Goal: Task Accomplishment & Management: Use online tool/utility

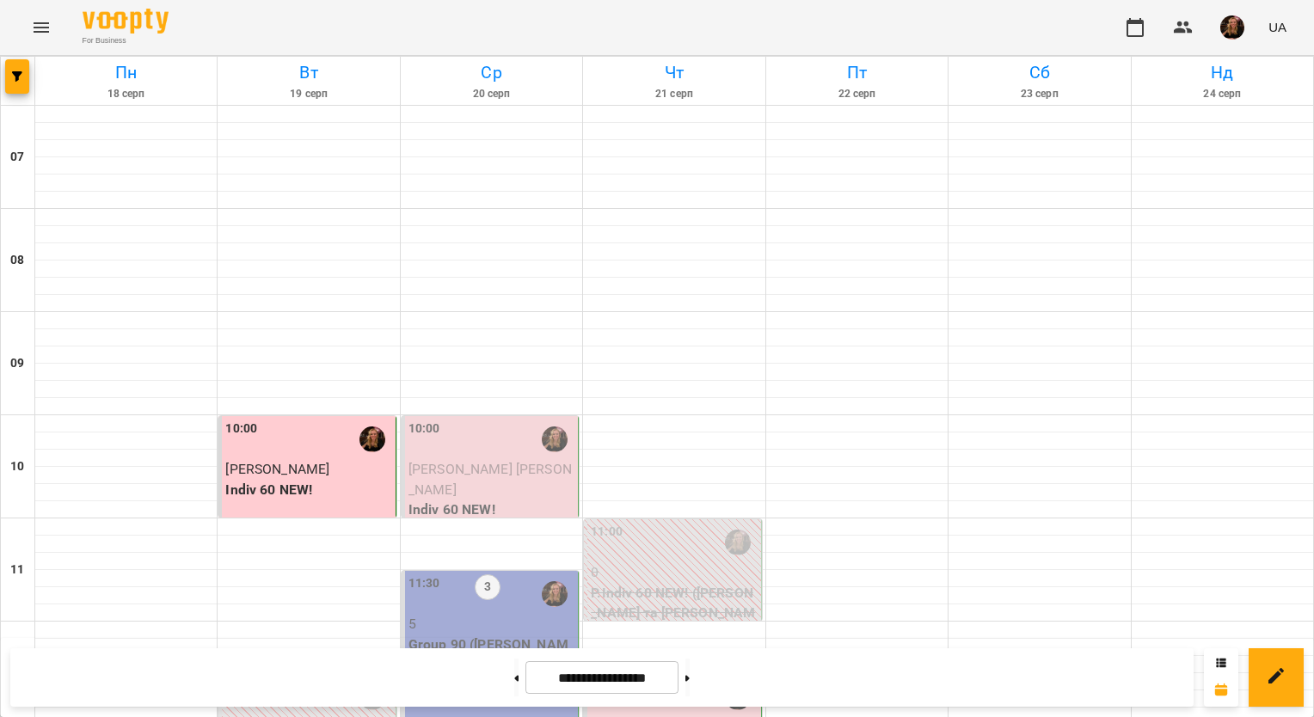
scroll to position [258, 0]
click at [482, 635] on p "Group 90 ([PERSON_NAME] В1 ПН_СР 11_30)" at bounding box center [491, 655] width 166 height 40
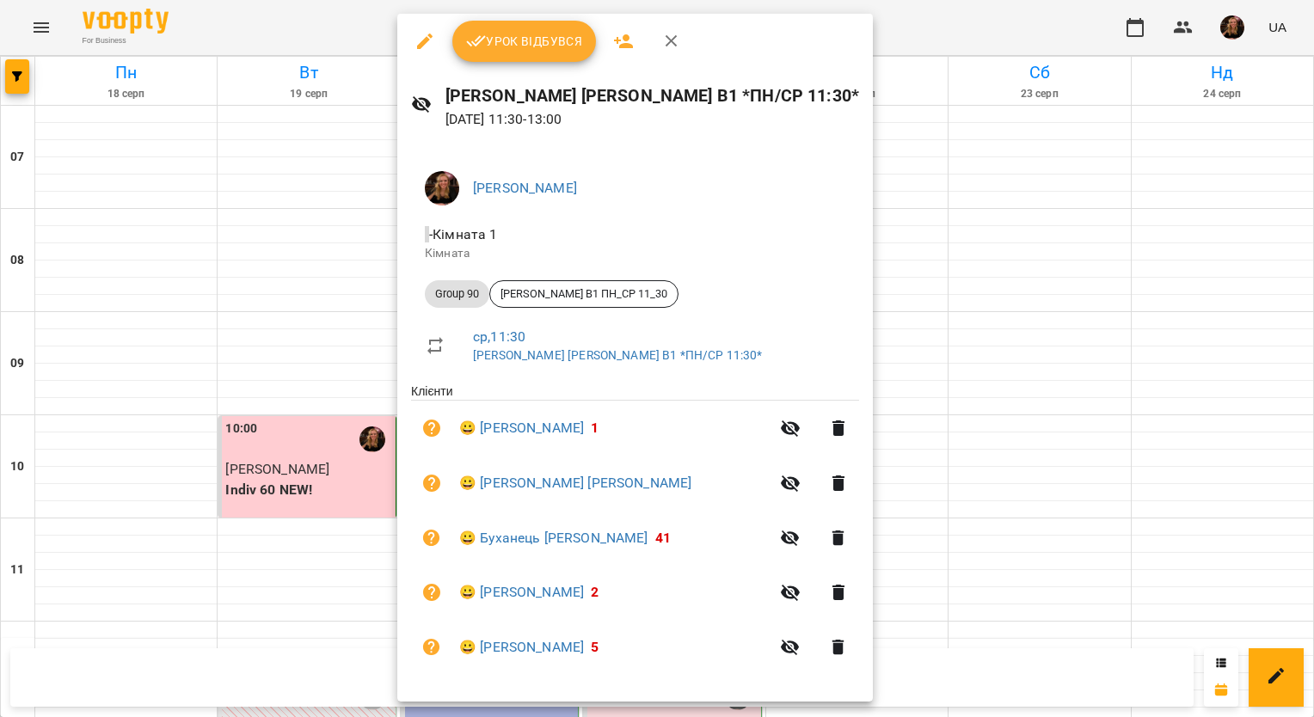
scroll to position [0, 0]
click at [666, 34] on icon "button" at bounding box center [671, 41] width 21 height 21
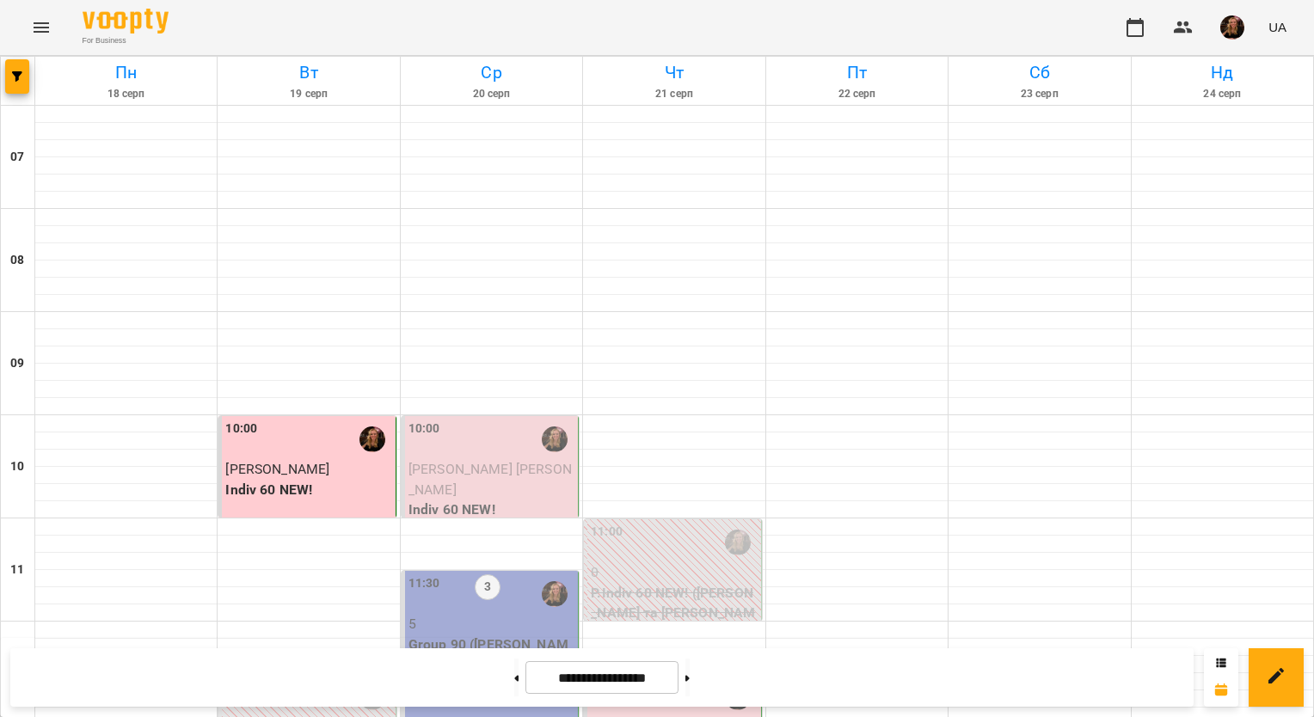
scroll to position [860, 0]
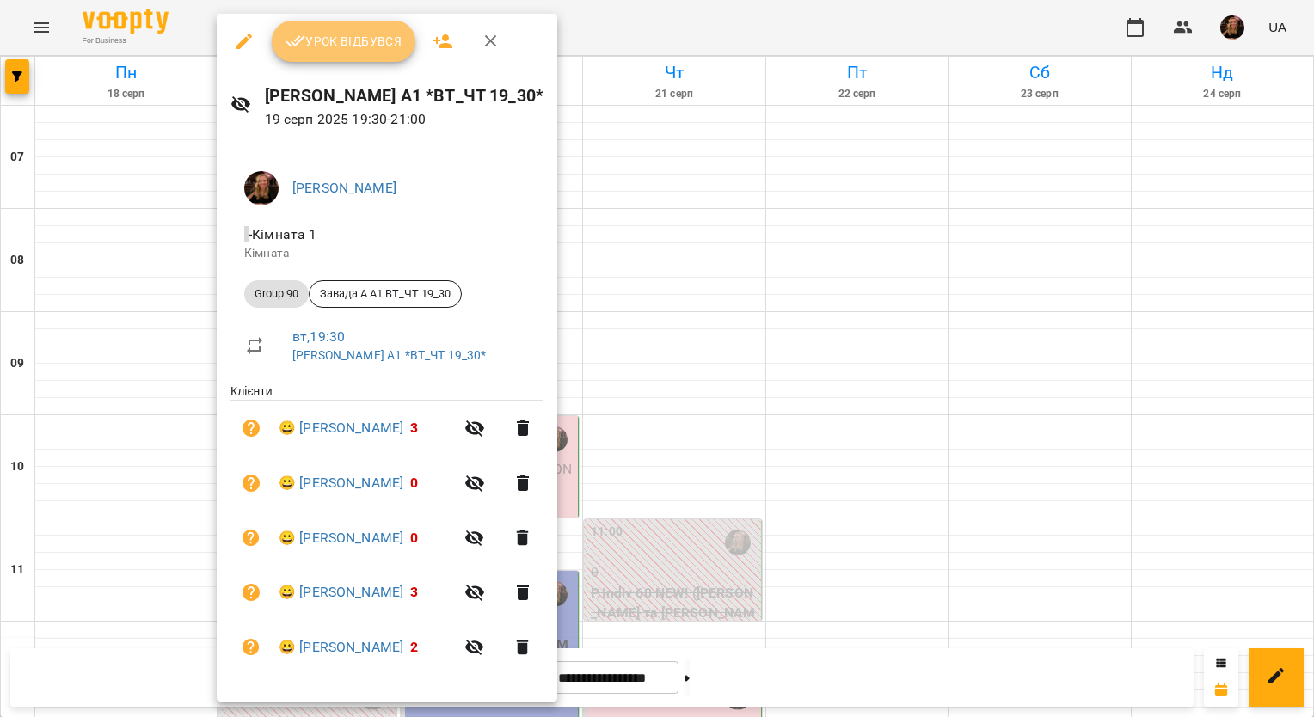
click at [330, 53] on button "Урок відбувся" at bounding box center [344, 41] width 144 height 41
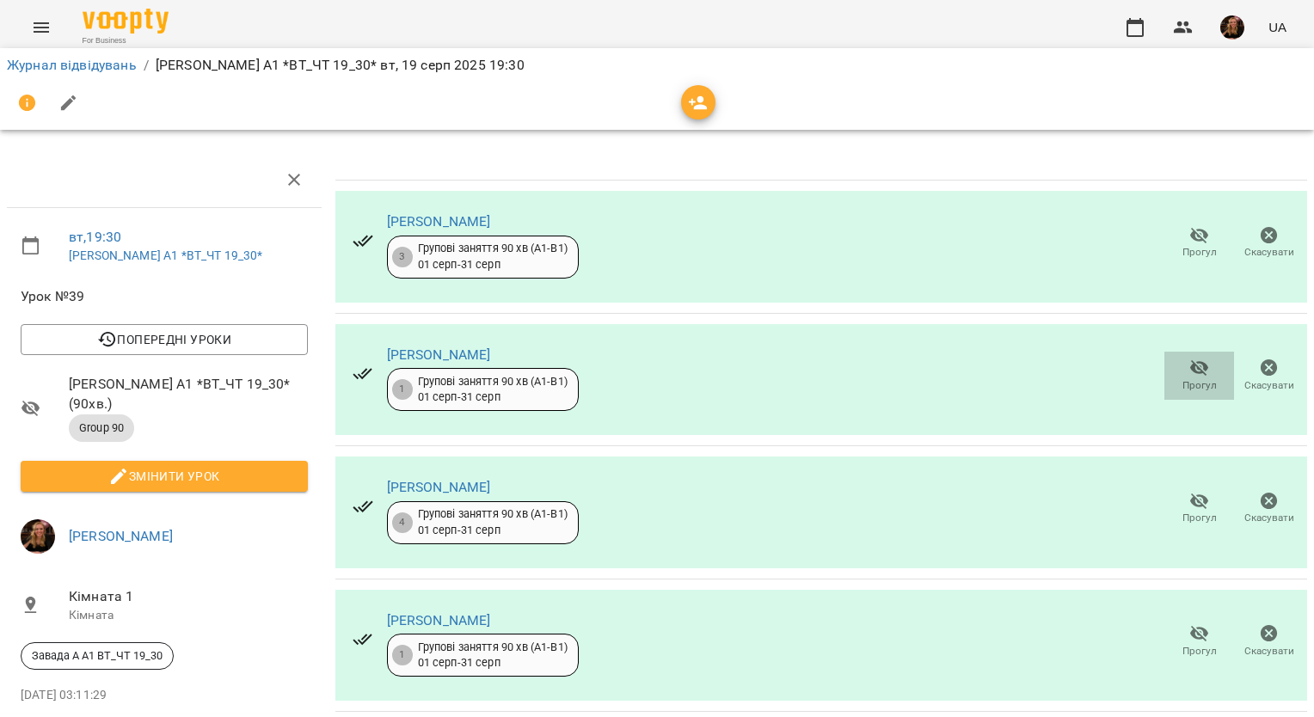
click at [1189, 368] on icon "button" at bounding box center [1199, 368] width 21 height 21
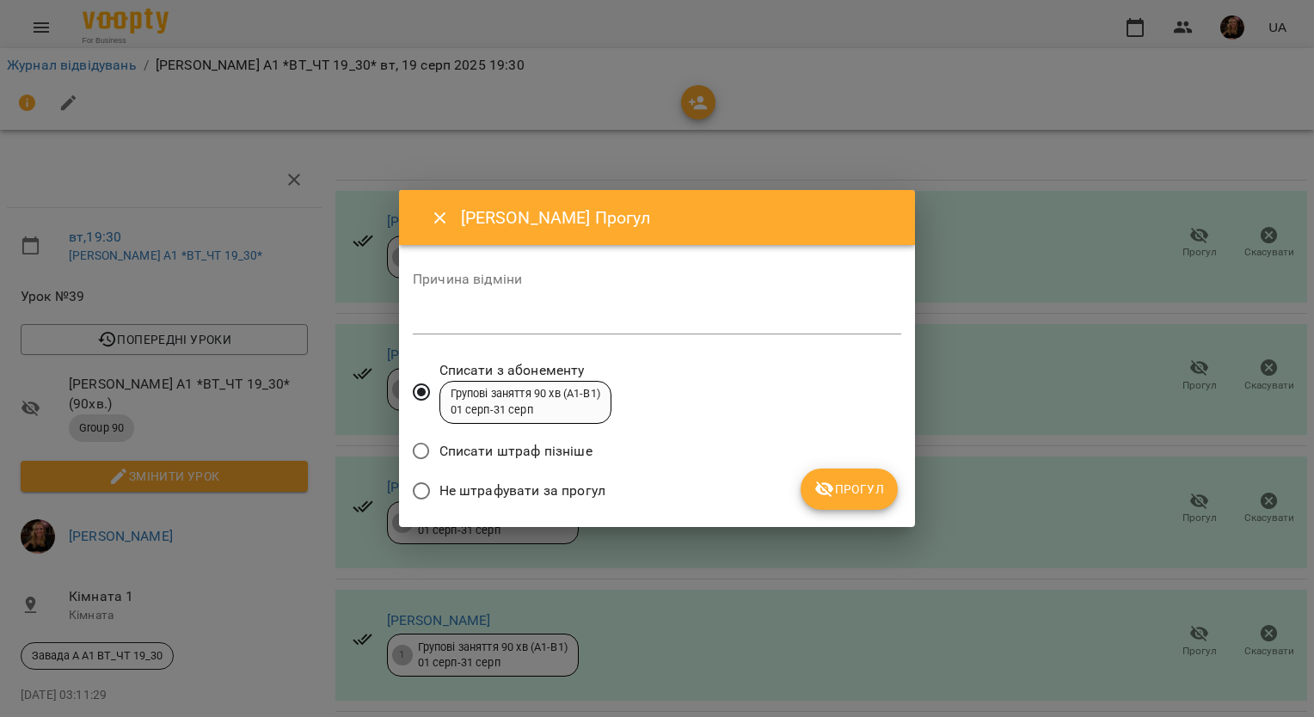
click at [580, 485] on span "Не штрафувати за прогул" at bounding box center [522, 491] width 166 height 21
click at [840, 483] on span "Прогул" at bounding box center [849, 489] width 70 height 21
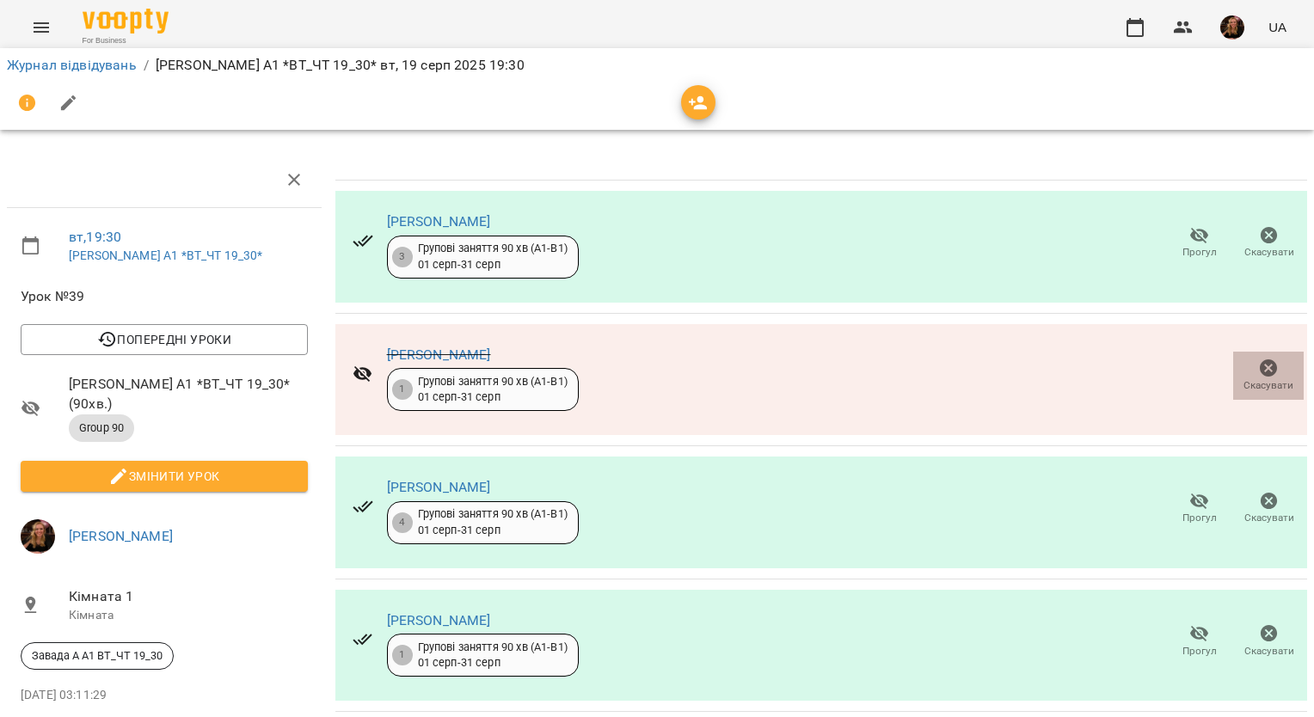
click at [1260, 369] on icon "button" at bounding box center [1268, 367] width 17 height 17
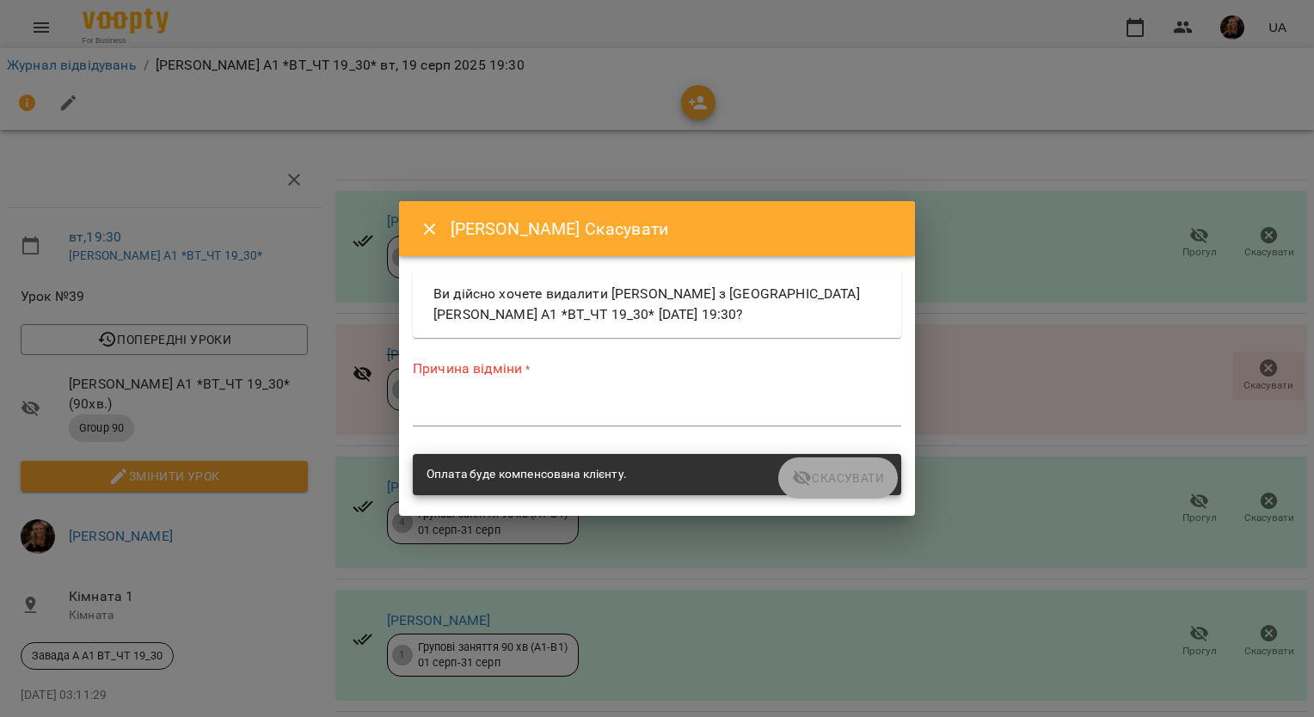
click at [421, 224] on icon "Close" at bounding box center [430, 229] width 21 height 21
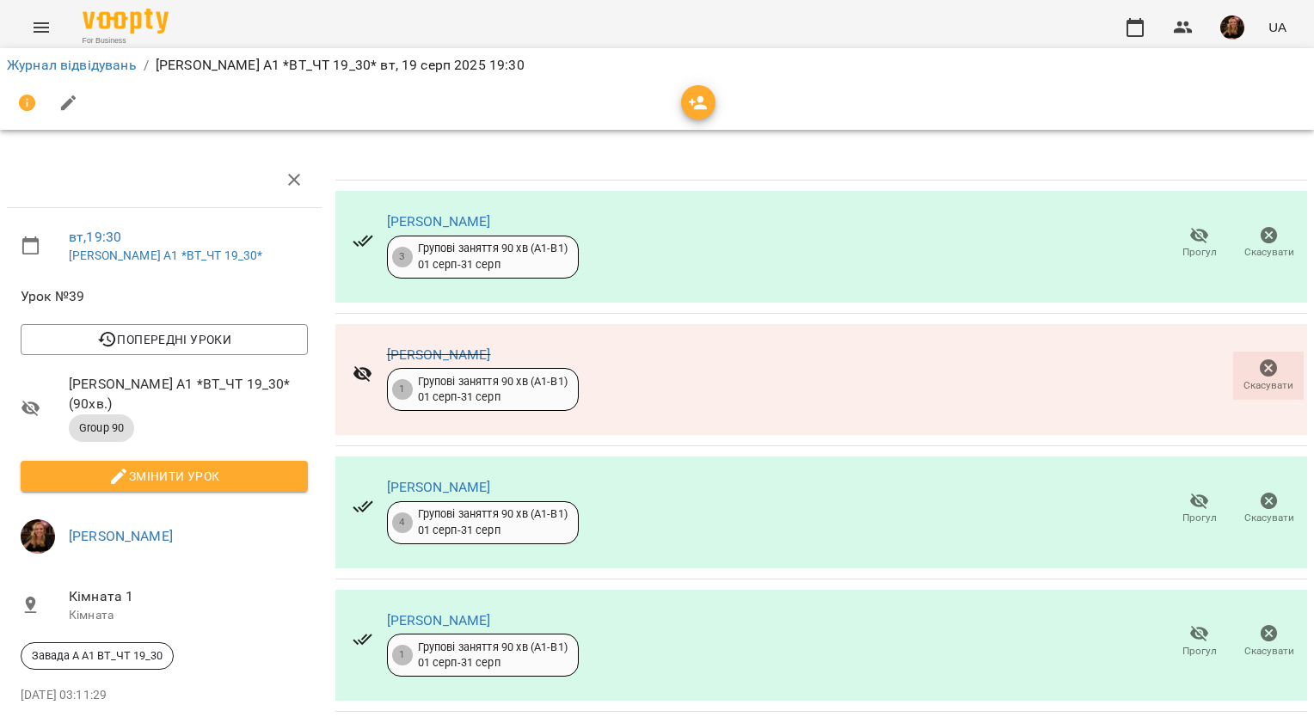
click at [356, 372] on icon at bounding box center [363, 374] width 21 height 21
click at [1258, 376] on icon "button" at bounding box center [1268, 368] width 21 height 21
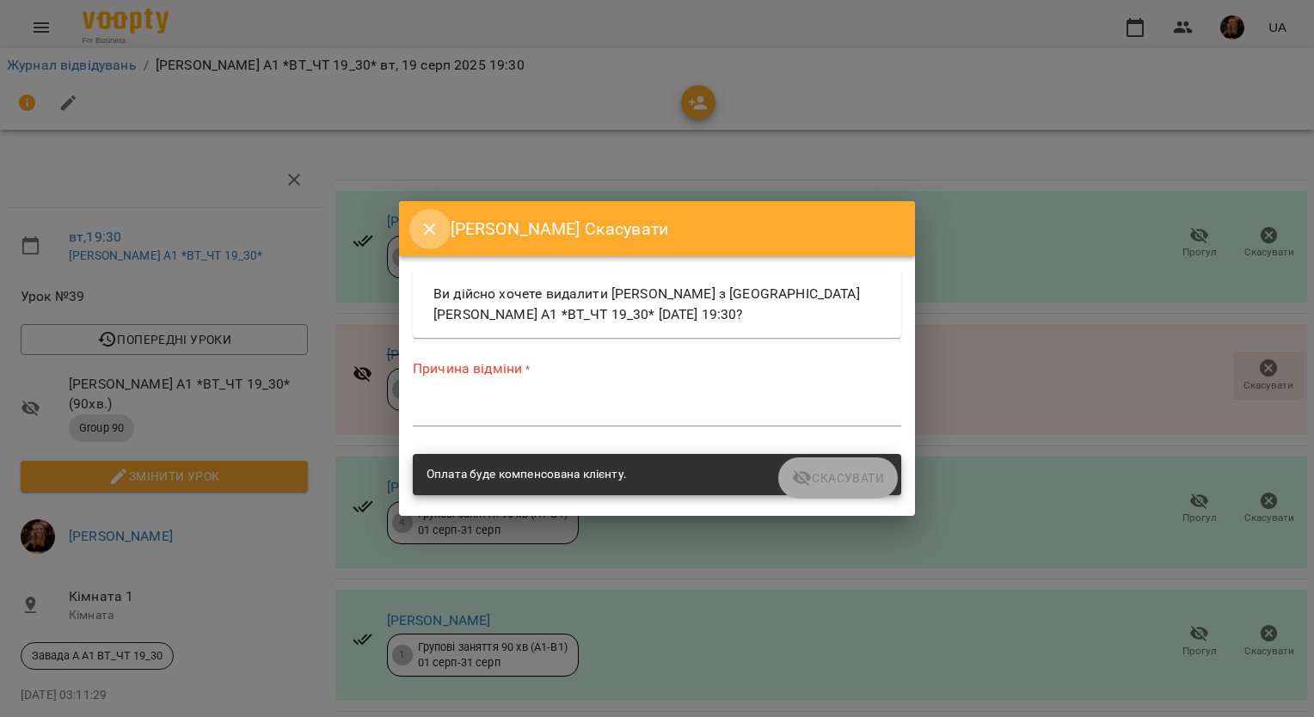
click at [432, 231] on icon "Close" at bounding box center [430, 229] width 12 height 12
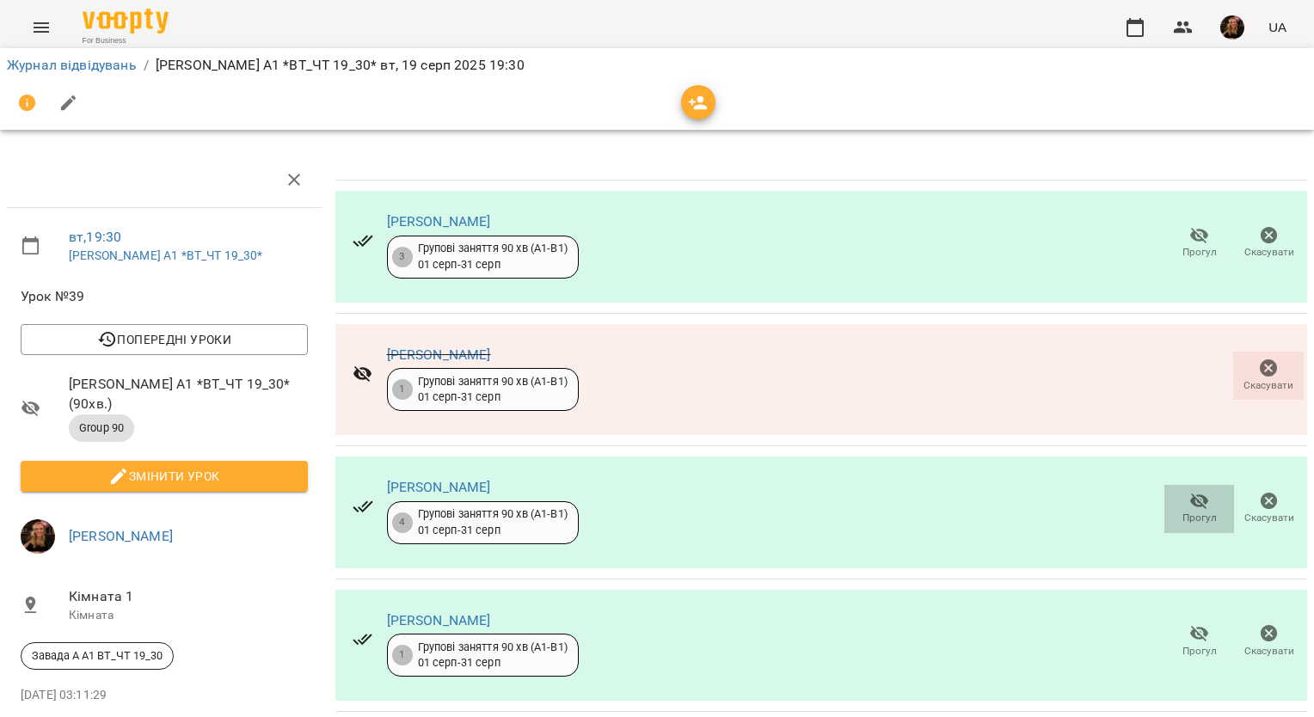
click at [1189, 502] on icon "button" at bounding box center [1199, 501] width 21 height 21
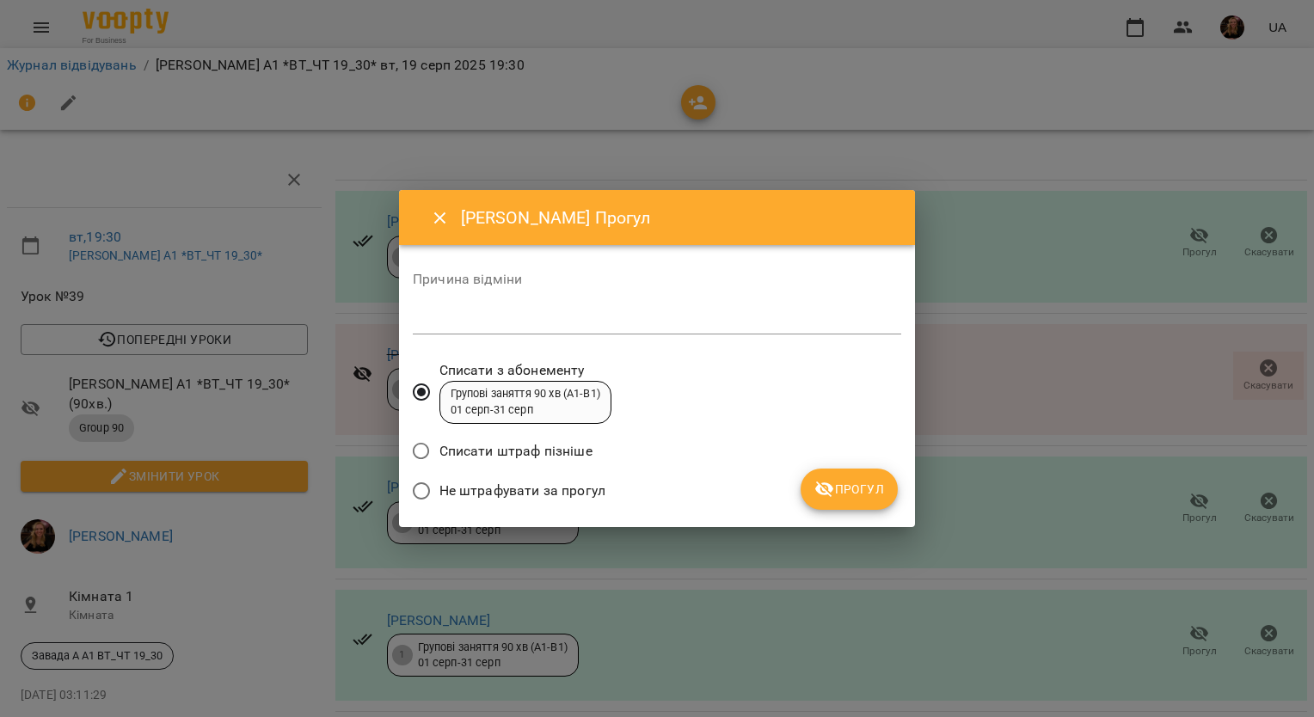
click at [437, 219] on icon "Close" at bounding box center [440, 218] width 21 height 21
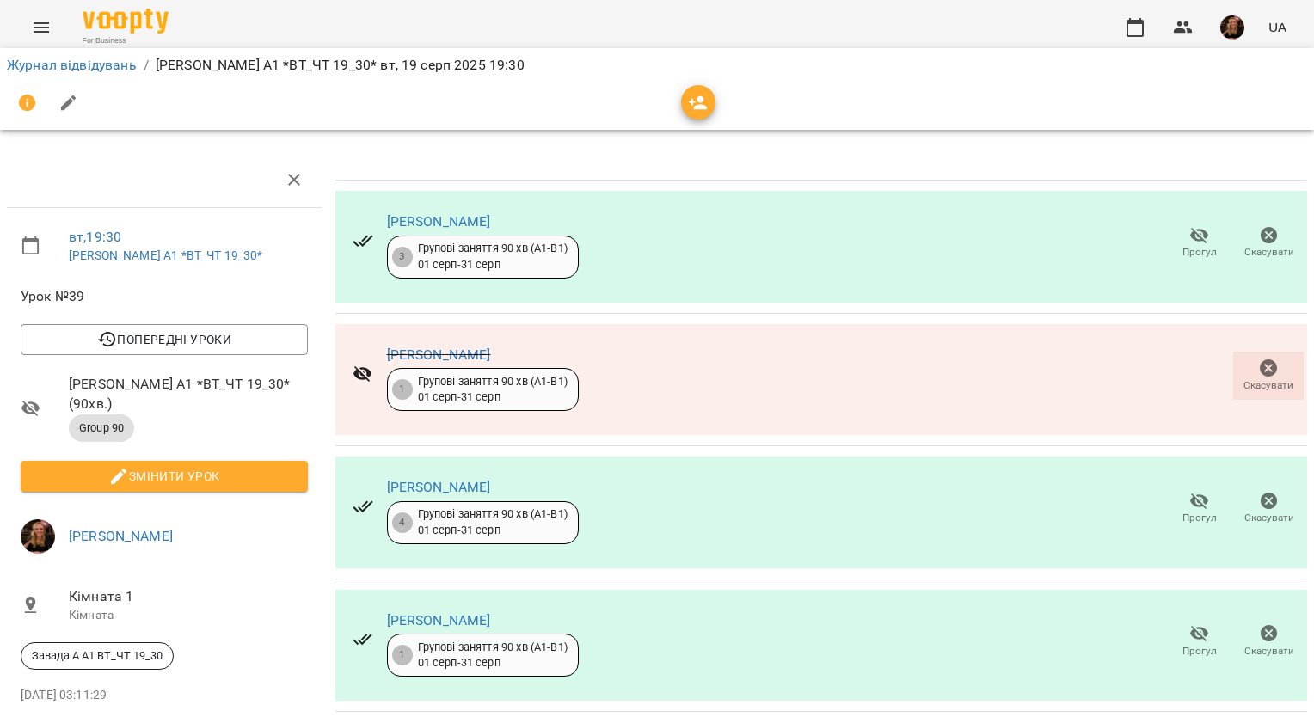
click at [1260, 371] on icon "button" at bounding box center [1268, 367] width 17 height 17
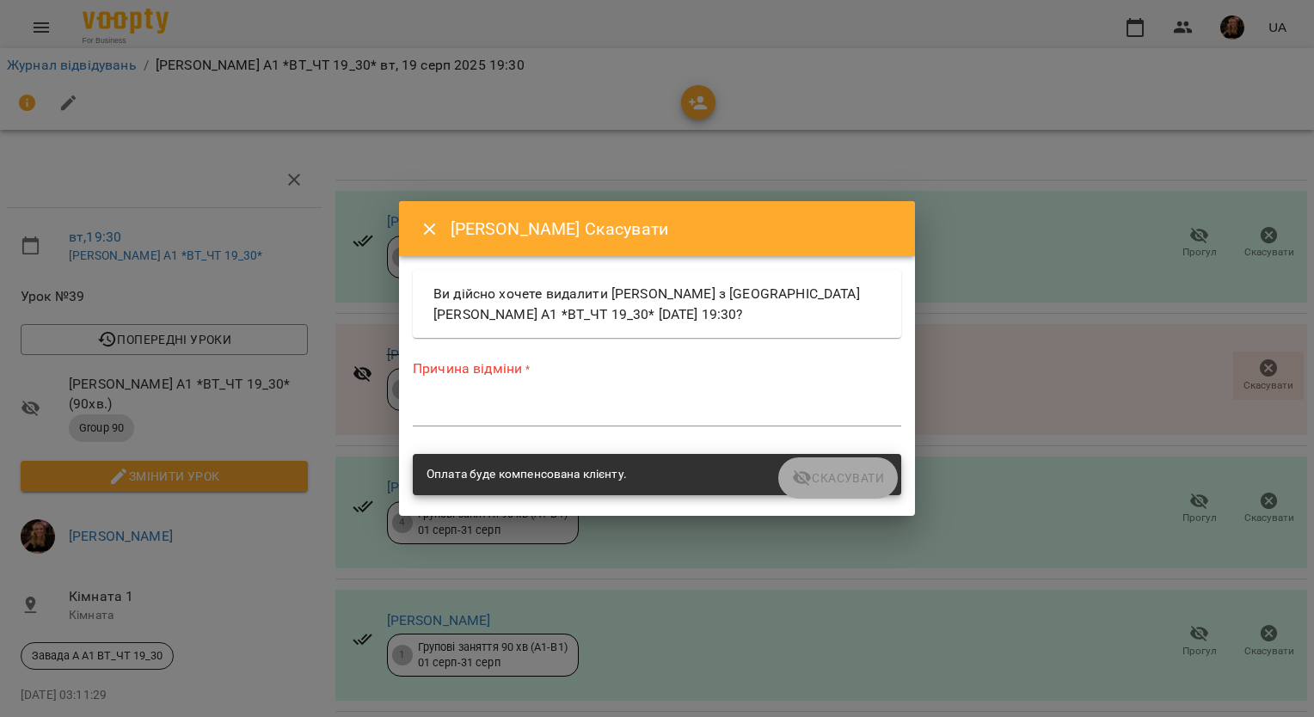
click at [598, 414] on textarea at bounding box center [657, 412] width 488 height 16
click at [432, 233] on icon "Close" at bounding box center [430, 229] width 21 height 21
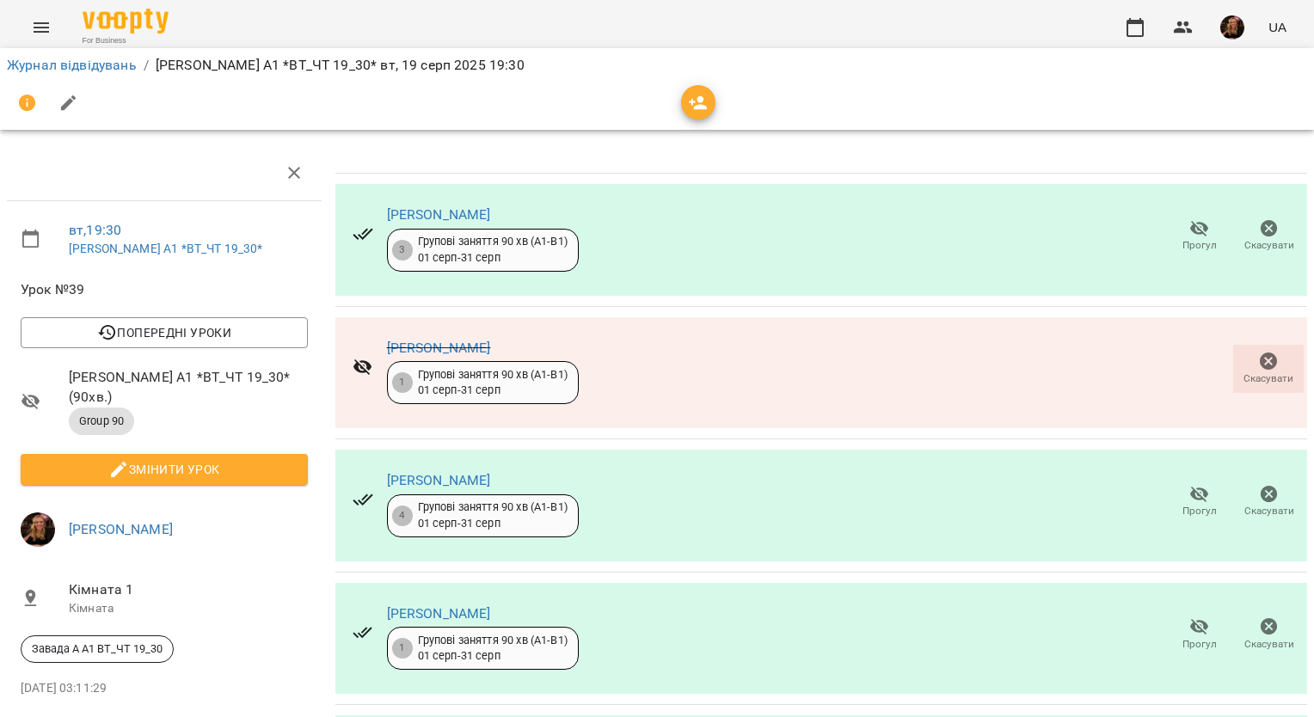
scroll to position [153, 0]
click at [1182, 637] on span "Прогул" at bounding box center [1199, 644] width 34 height 15
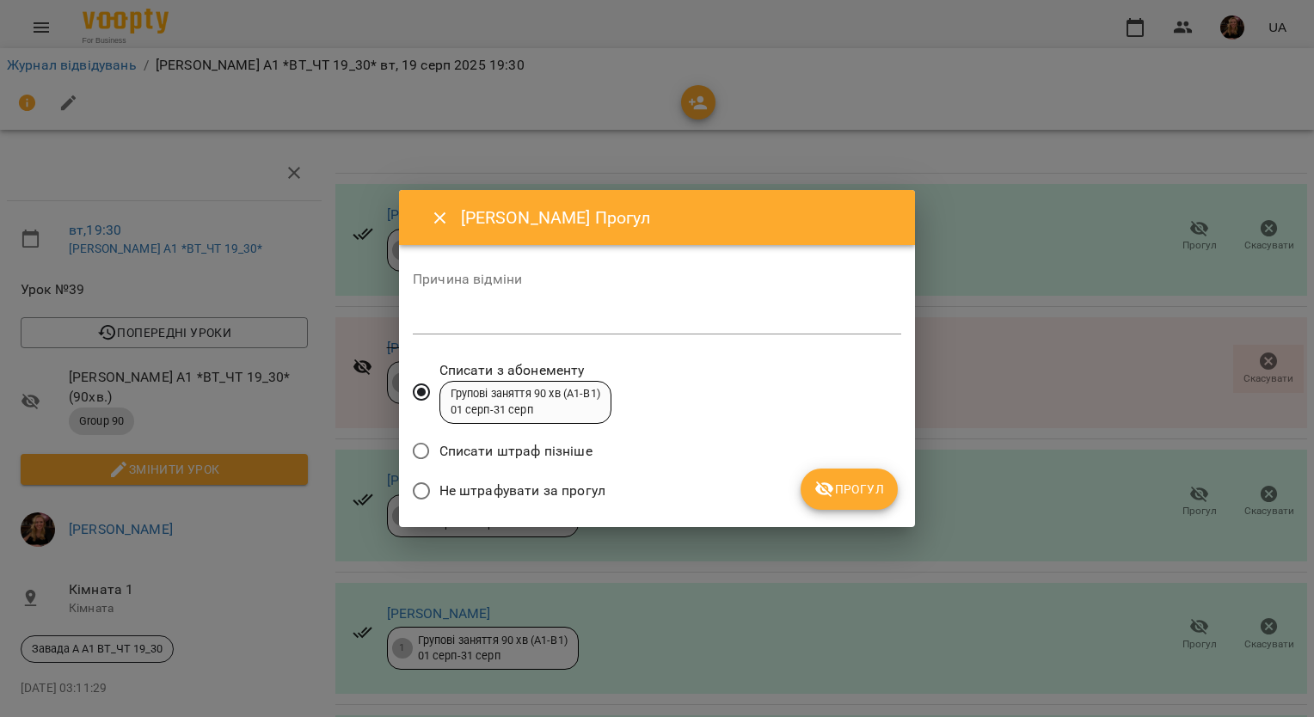
click at [551, 483] on span "Не штрафувати за прогул" at bounding box center [522, 491] width 166 height 21
click at [842, 487] on span "Прогул" at bounding box center [849, 489] width 70 height 21
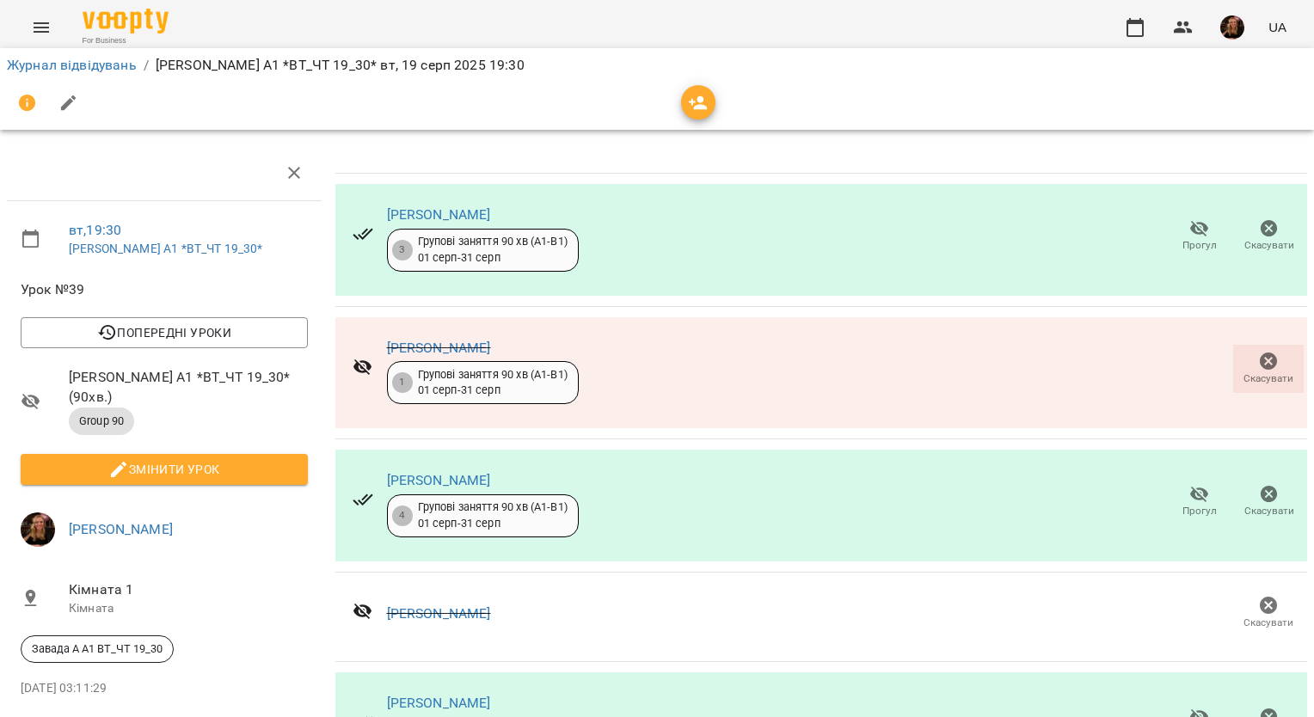
scroll to position [24, 0]
click at [255, 459] on span "Змінити урок" at bounding box center [164, 469] width 260 height 21
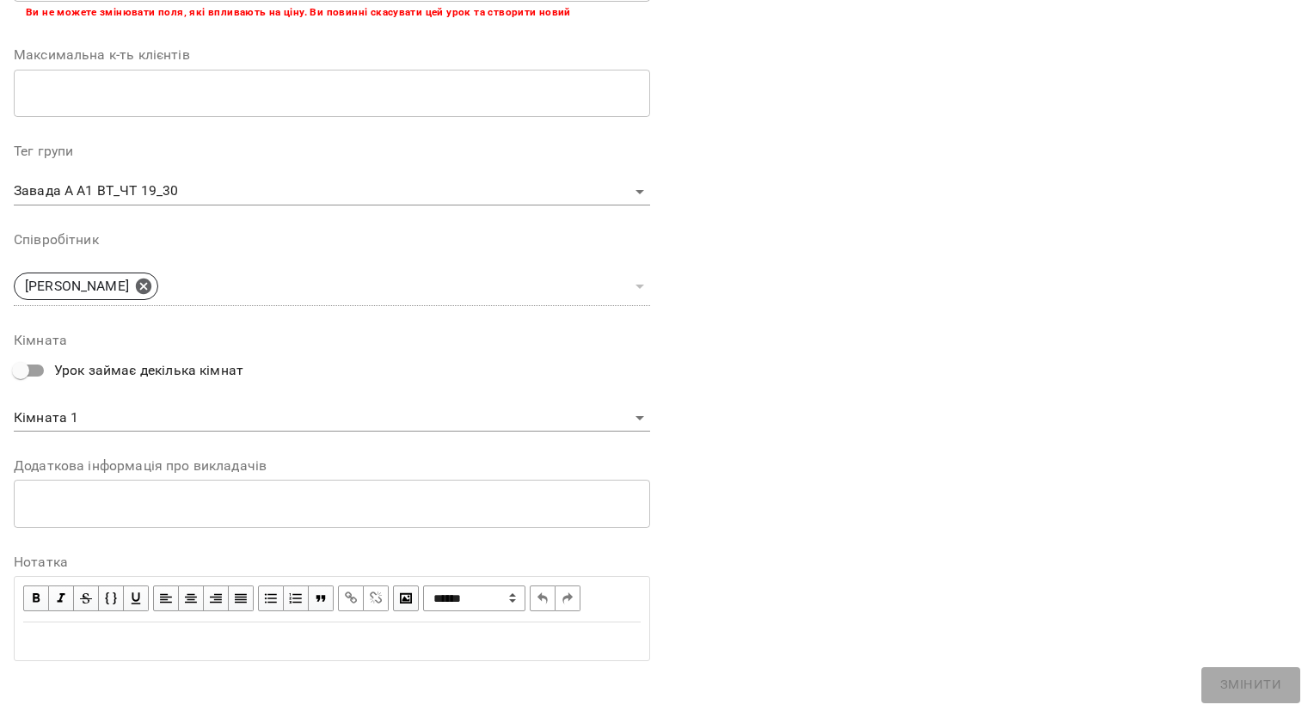
scroll to position [426, 0]
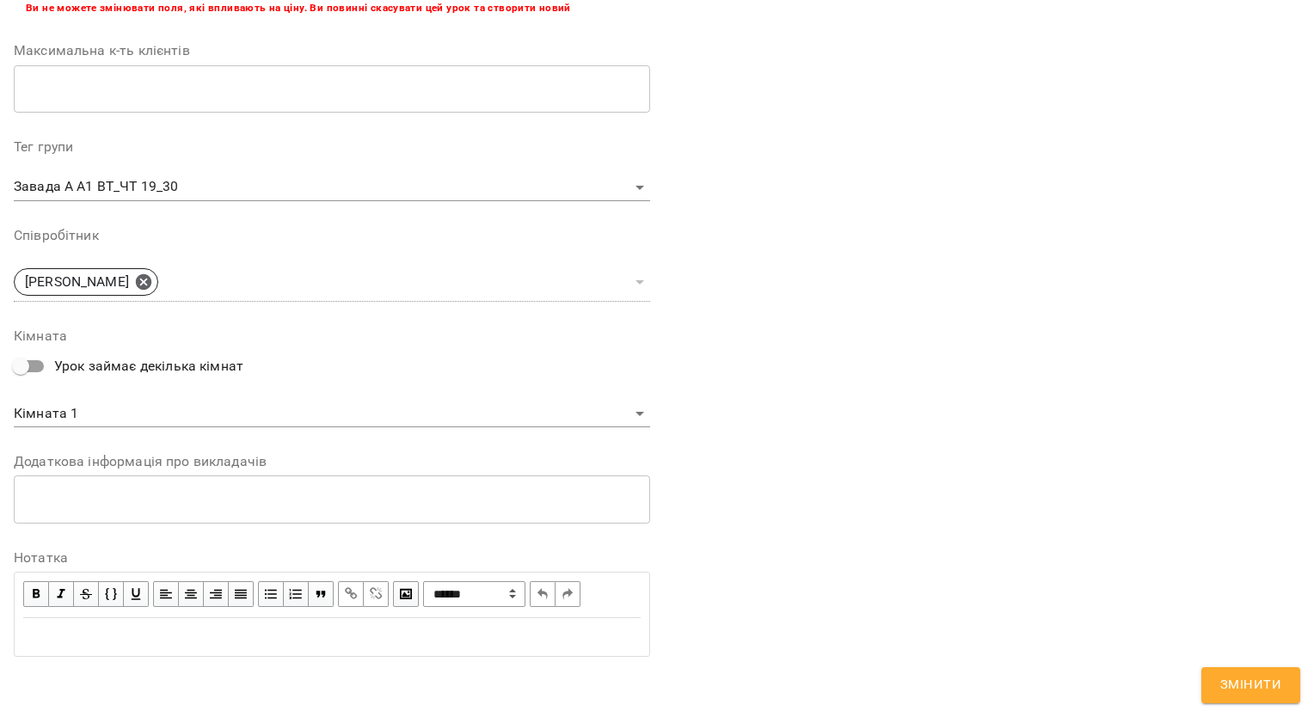
click at [267, 629] on div "Edit text" at bounding box center [331, 637] width 617 height 21
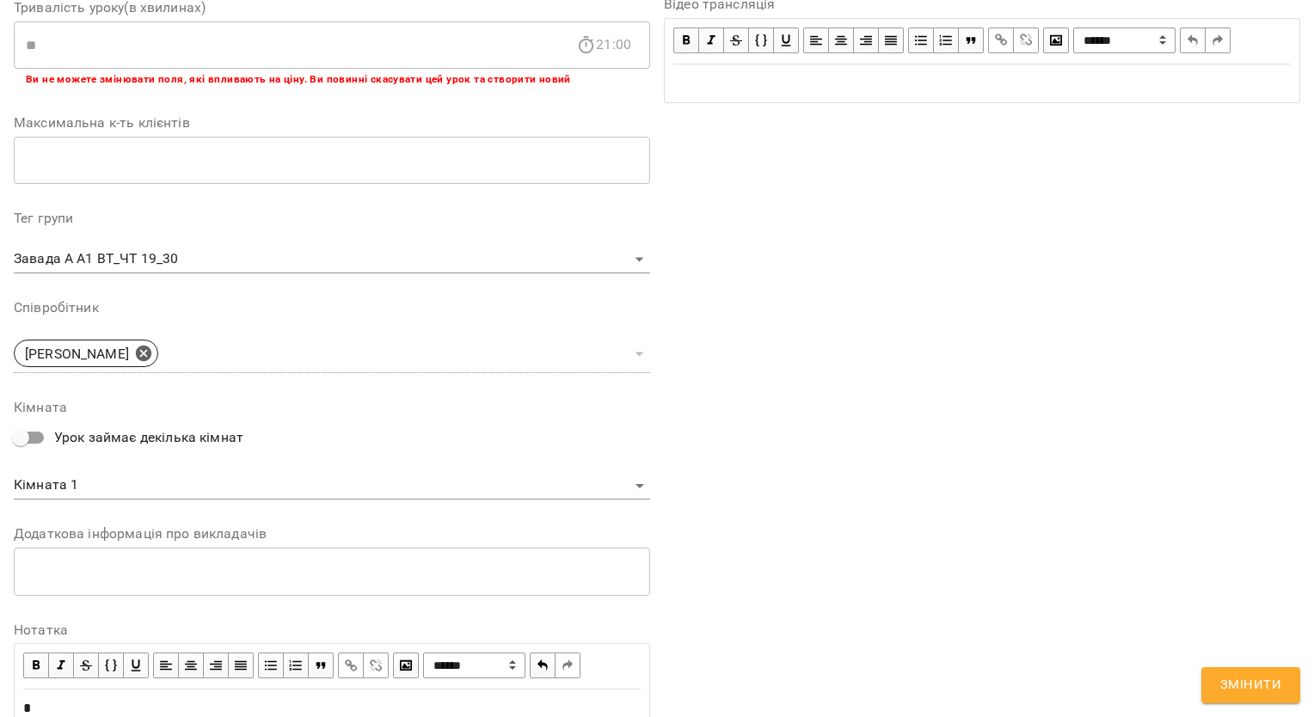
scroll to position [497, 0]
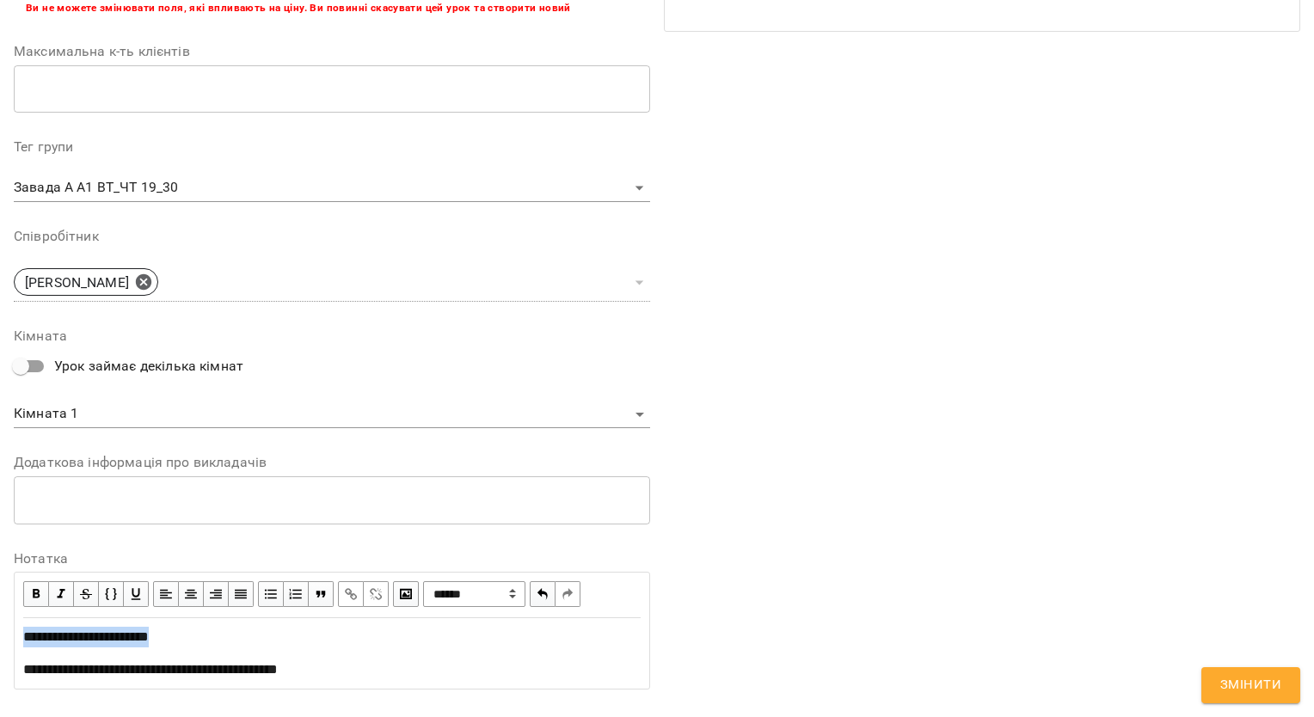
drag, startPoint x: 71, startPoint y: 633, endPoint x: 0, endPoint y: 628, distance: 70.7
click at [0, 631] on html "For Business UA Журнал відвідувань / Завада [PERSON_NAME]. А1 *ВТ_ЧТ 19_30* [DA…" at bounding box center [657, 404] width 1314 height 809
click at [28, 592] on span "button" at bounding box center [36, 594] width 19 height 19
click at [1229, 681] on span "Змінити" at bounding box center [1250, 685] width 61 height 22
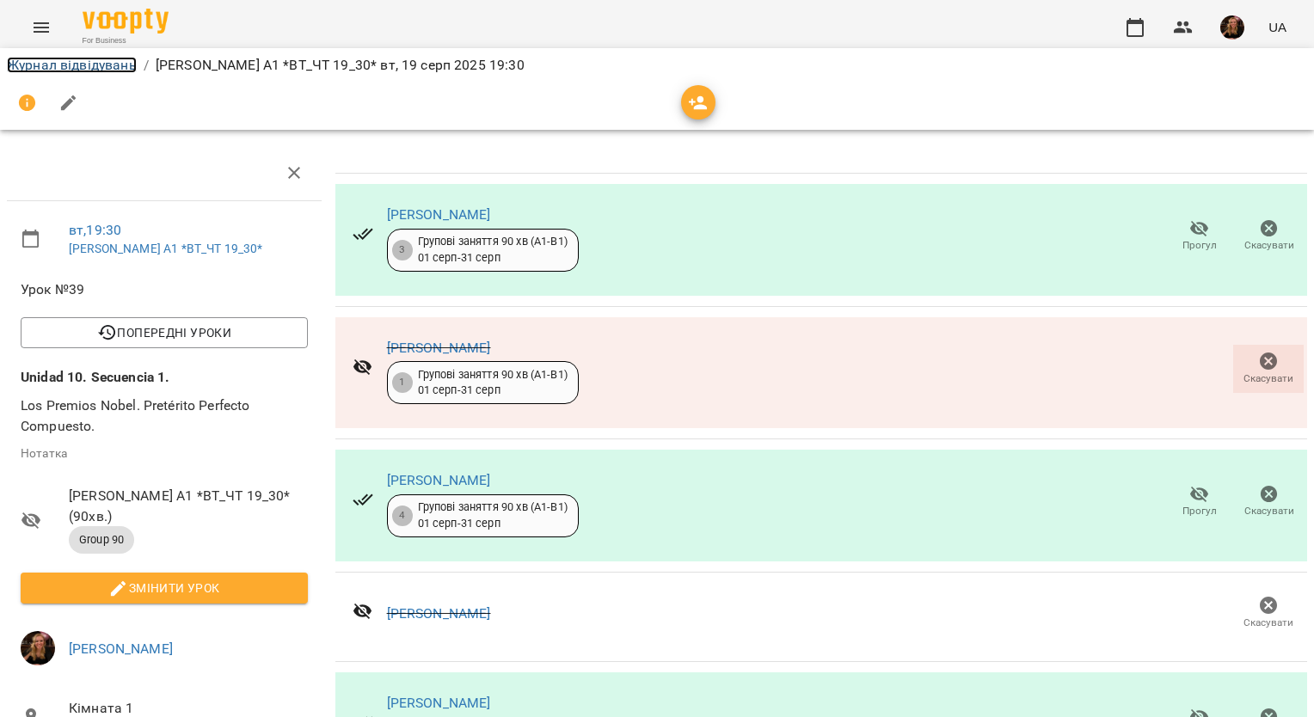
click at [110, 67] on link "Журнал відвідувань" at bounding box center [72, 65] width 130 height 16
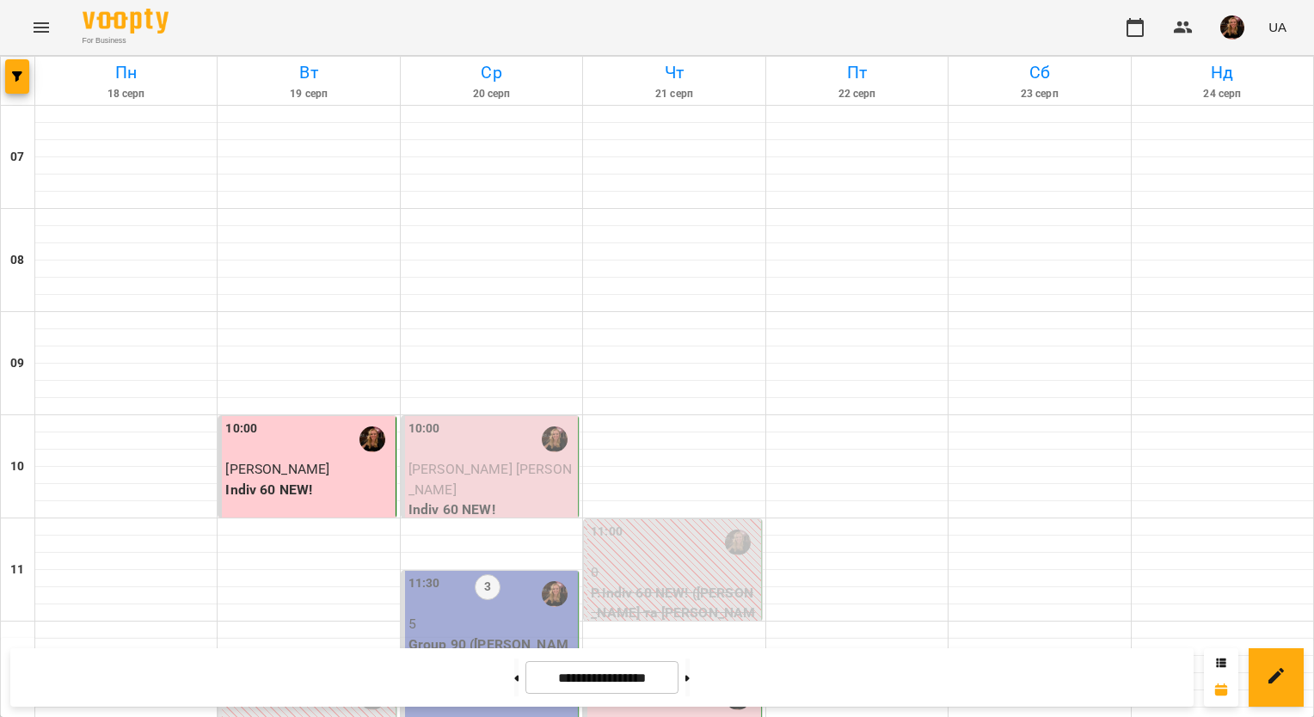
scroll to position [774, 0]
click at [1234, 33] on img "button" at bounding box center [1232, 27] width 24 height 24
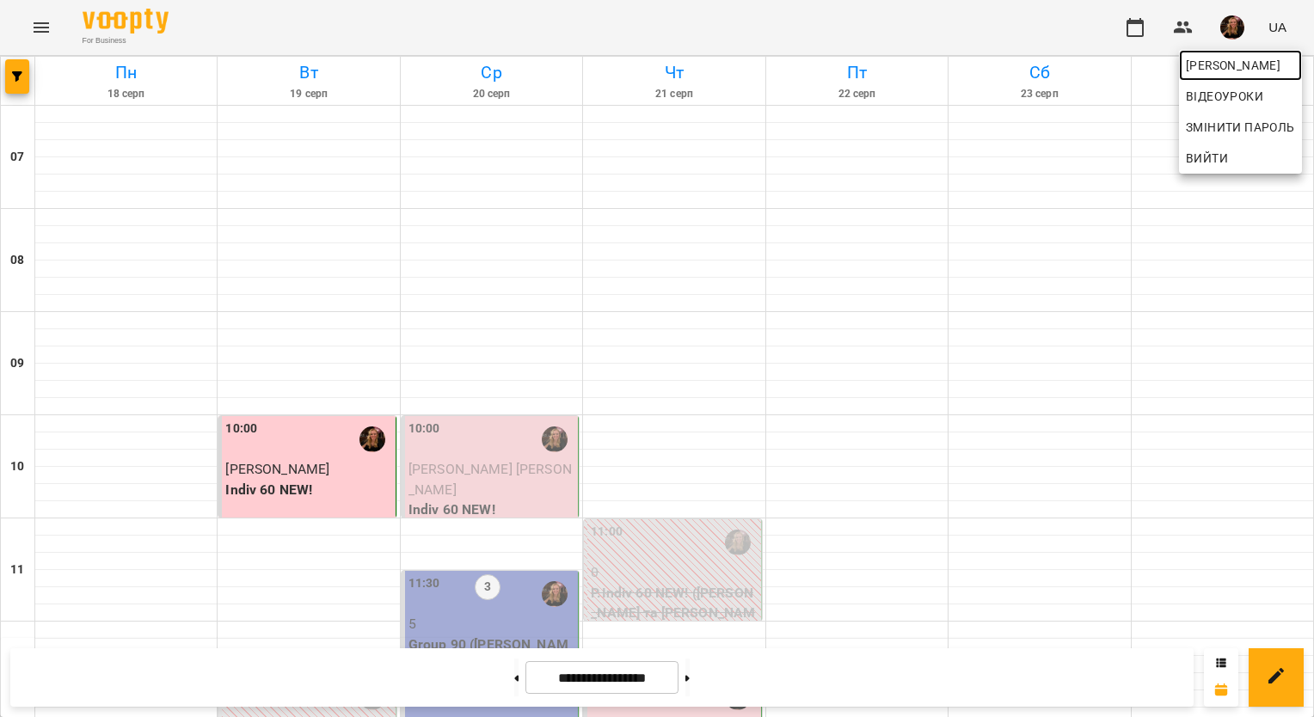
click at [1224, 64] on span "[PERSON_NAME]" at bounding box center [1240, 65] width 109 height 21
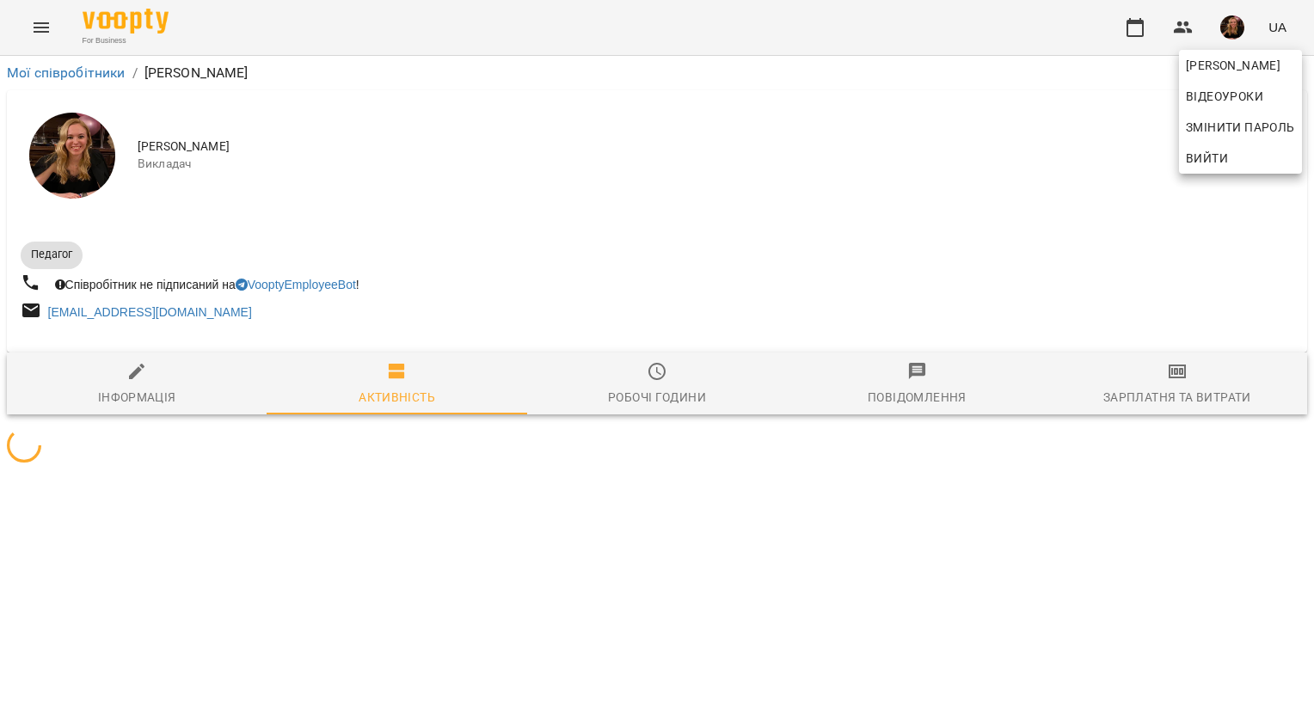
click at [1173, 390] on div at bounding box center [657, 358] width 1314 height 717
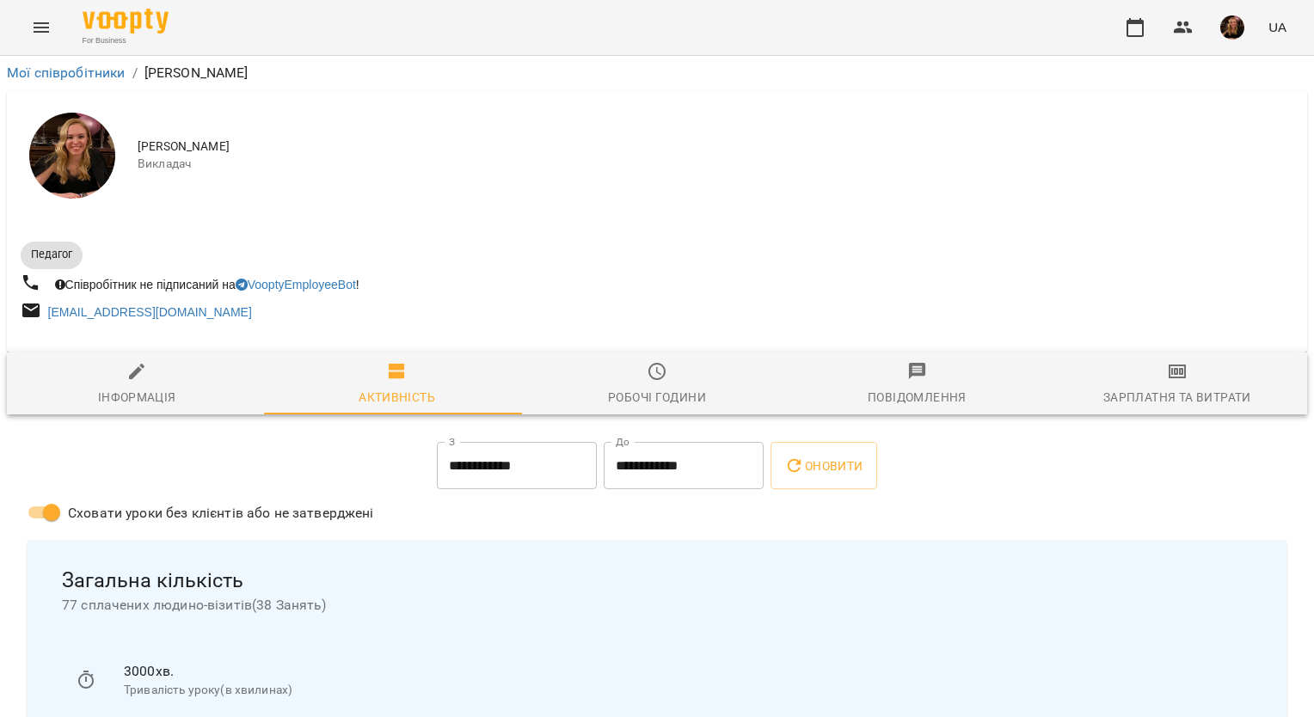
click at [1173, 390] on div "Зарплатня та Витрати" at bounding box center [1177, 397] width 148 height 21
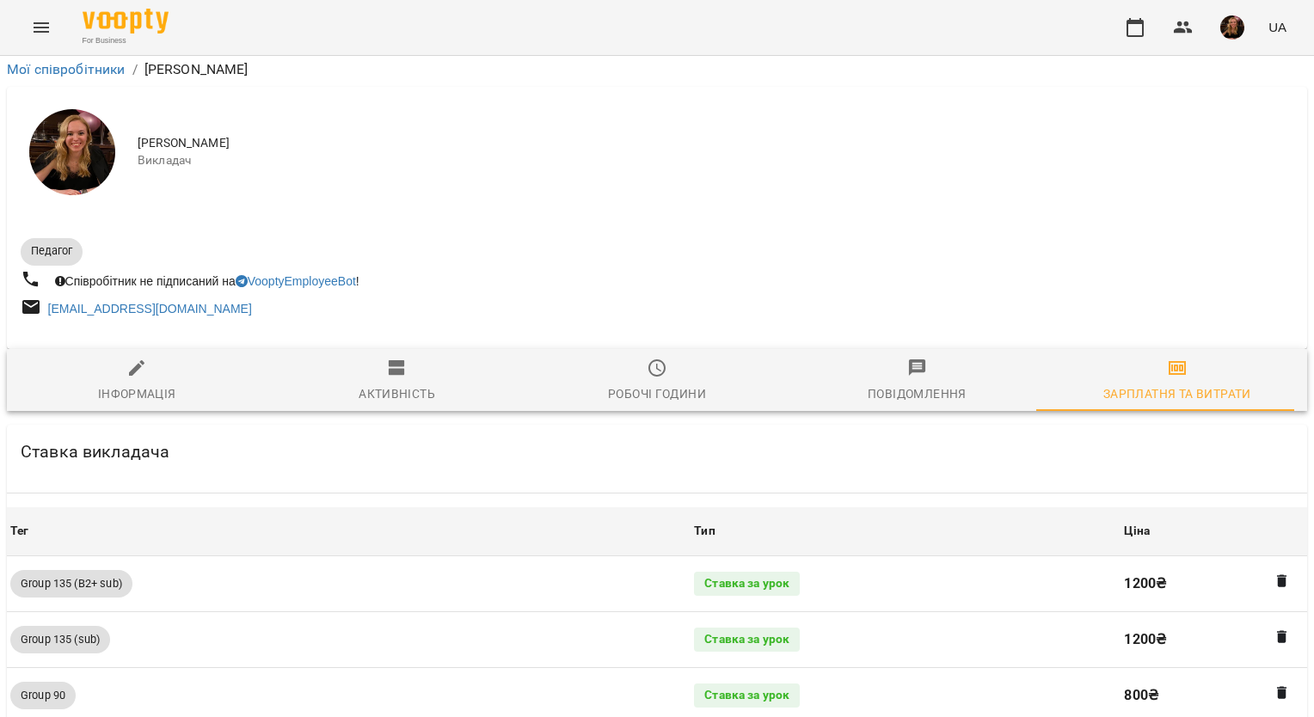
scroll to position [1634, 0]
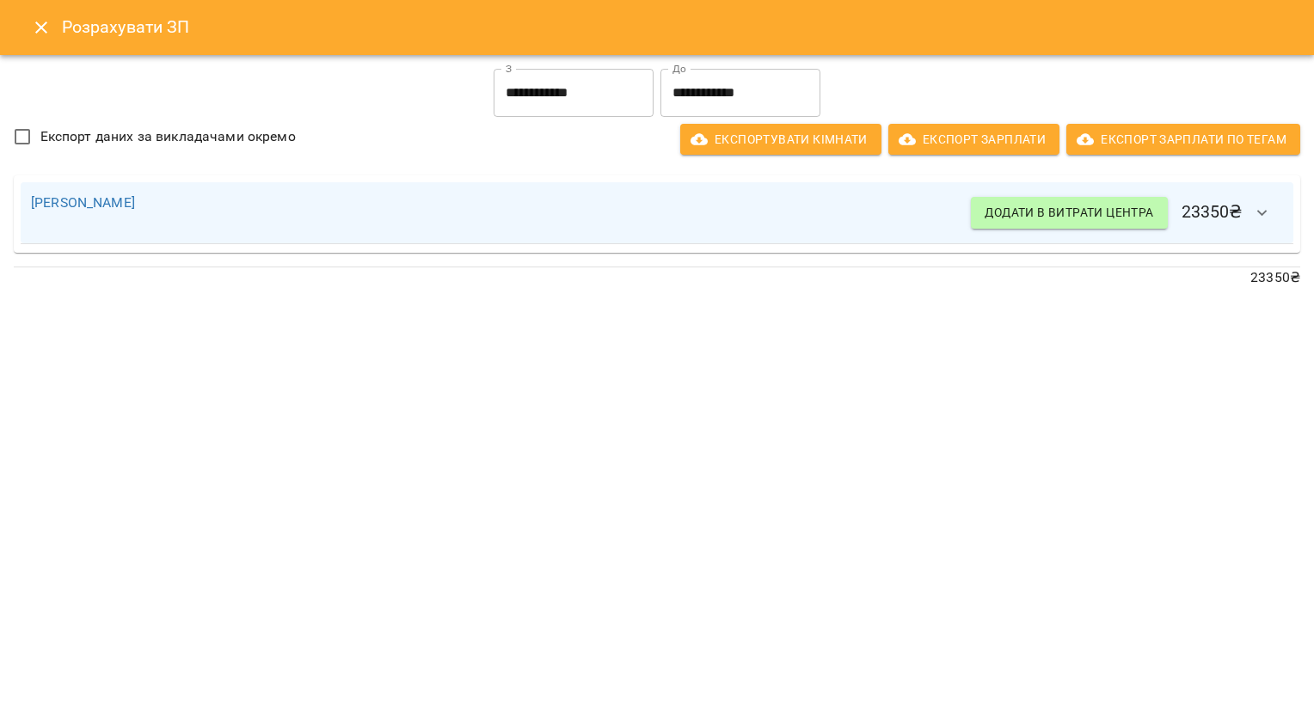
click at [592, 83] on input "**********" at bounding box center [574, 93] width 160 height 48
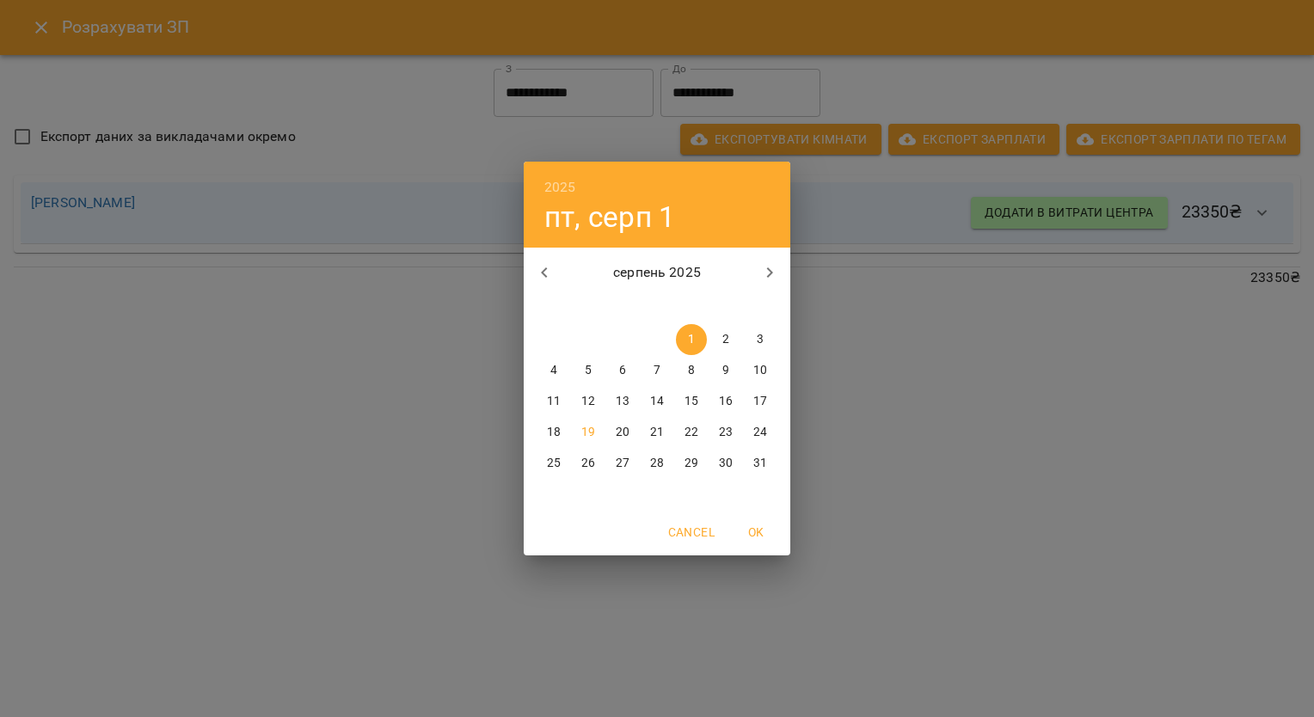
click at [759, 404] on p "17" at bounding box center [760, 401] width 14 height 17
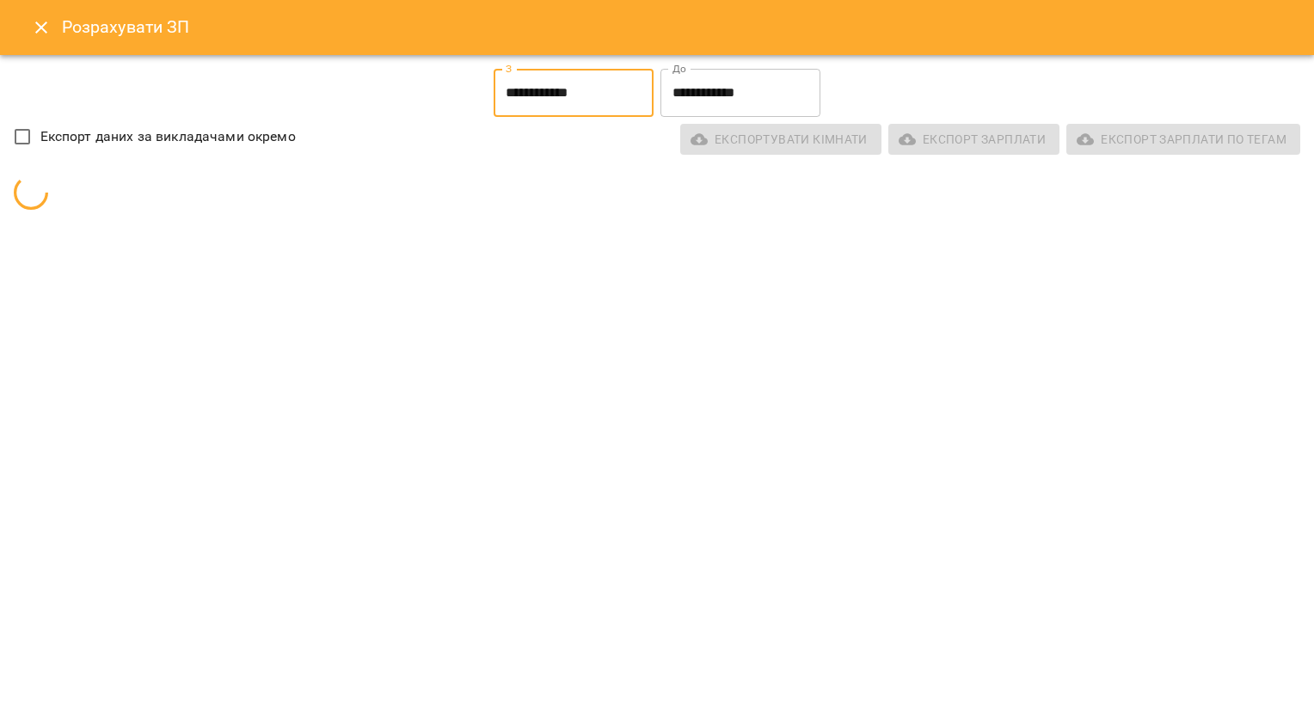
type input "**********"
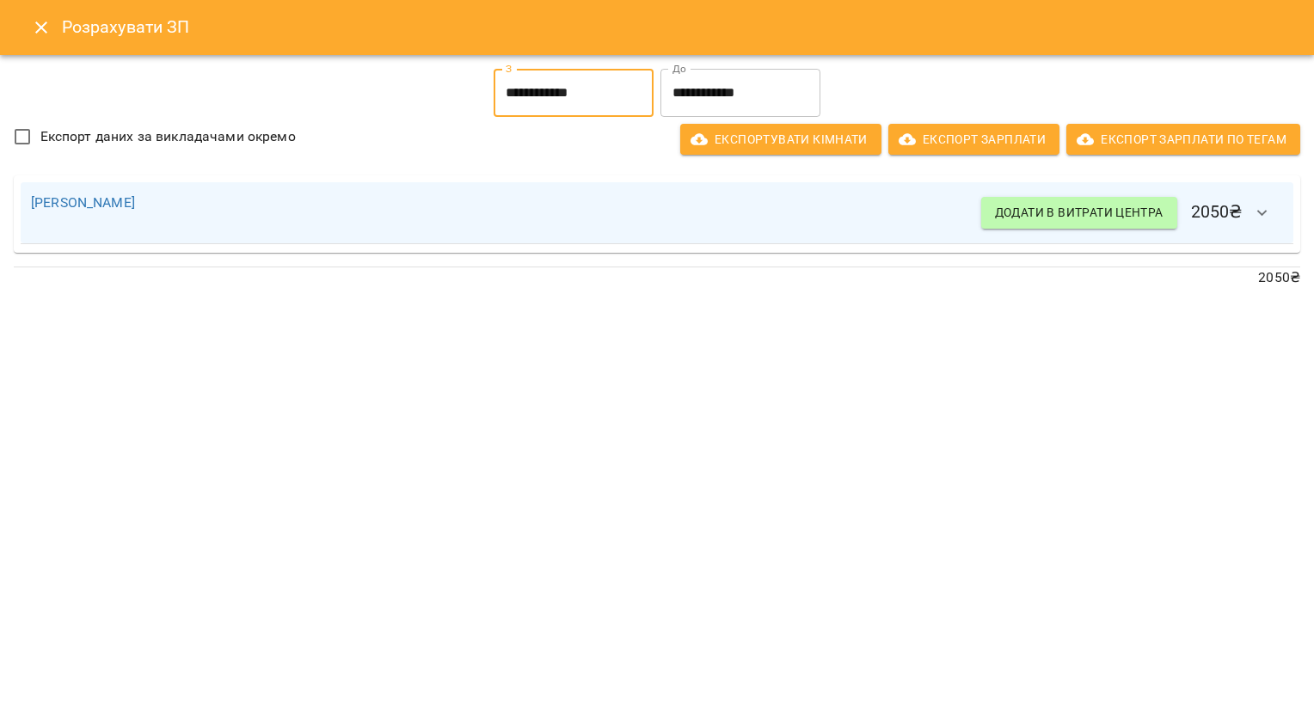
click at [1266, 208] on icon "button" at bounding box center [1262, 213] width 21 height 21
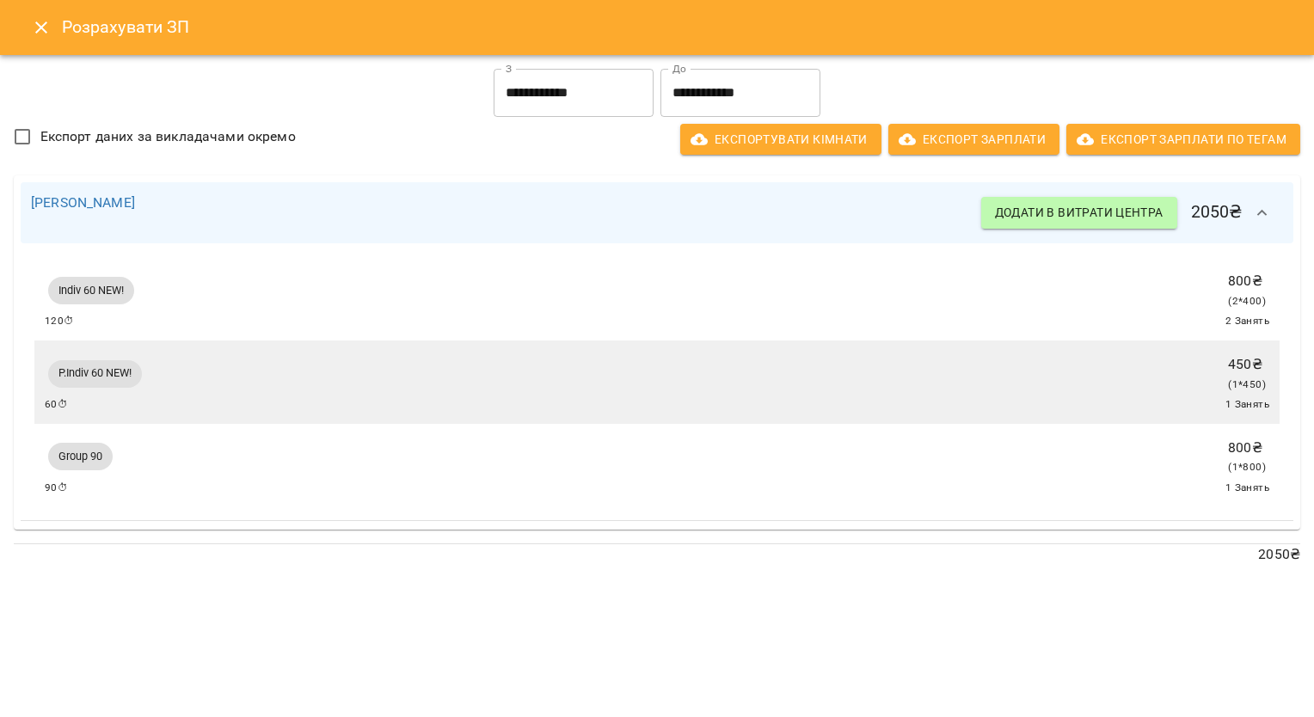
click at [37, 29] on icon "Close" at bounding box center [41, 27] width 21 height 21
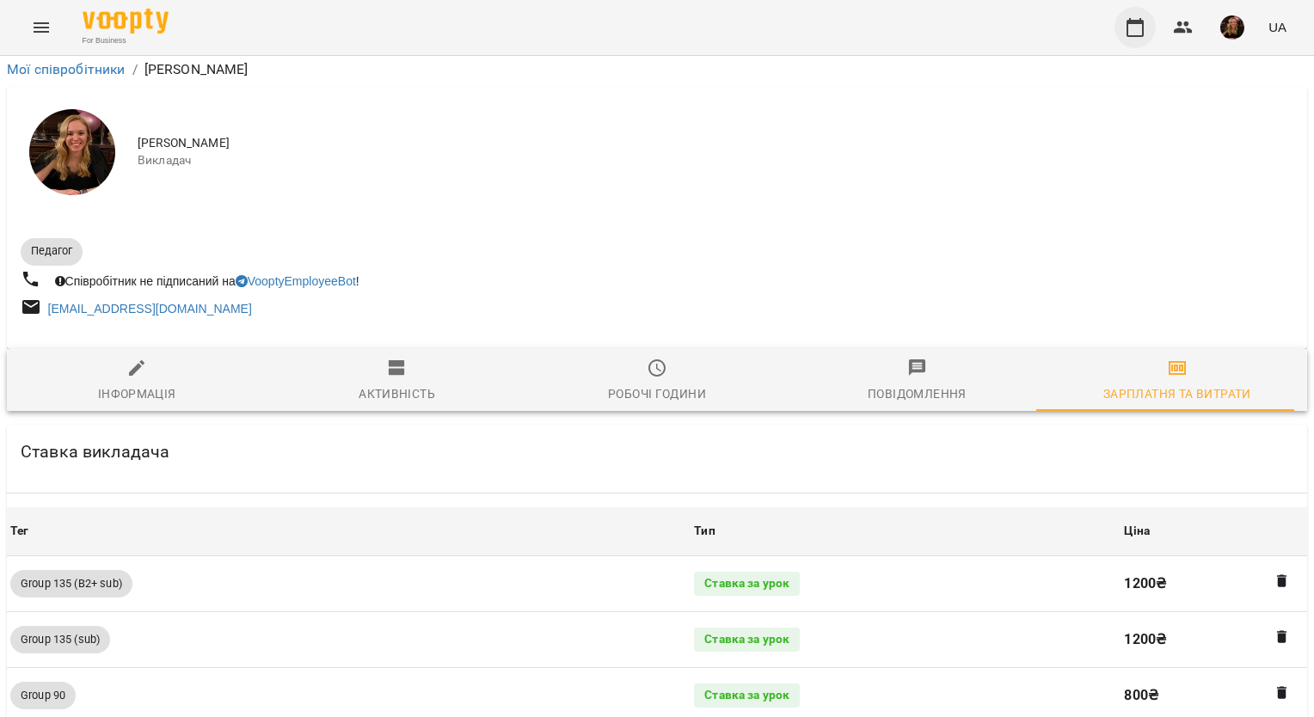
click at [1138, 25] on icon "button" at bounding box center [1135, 27] width 21 height 21
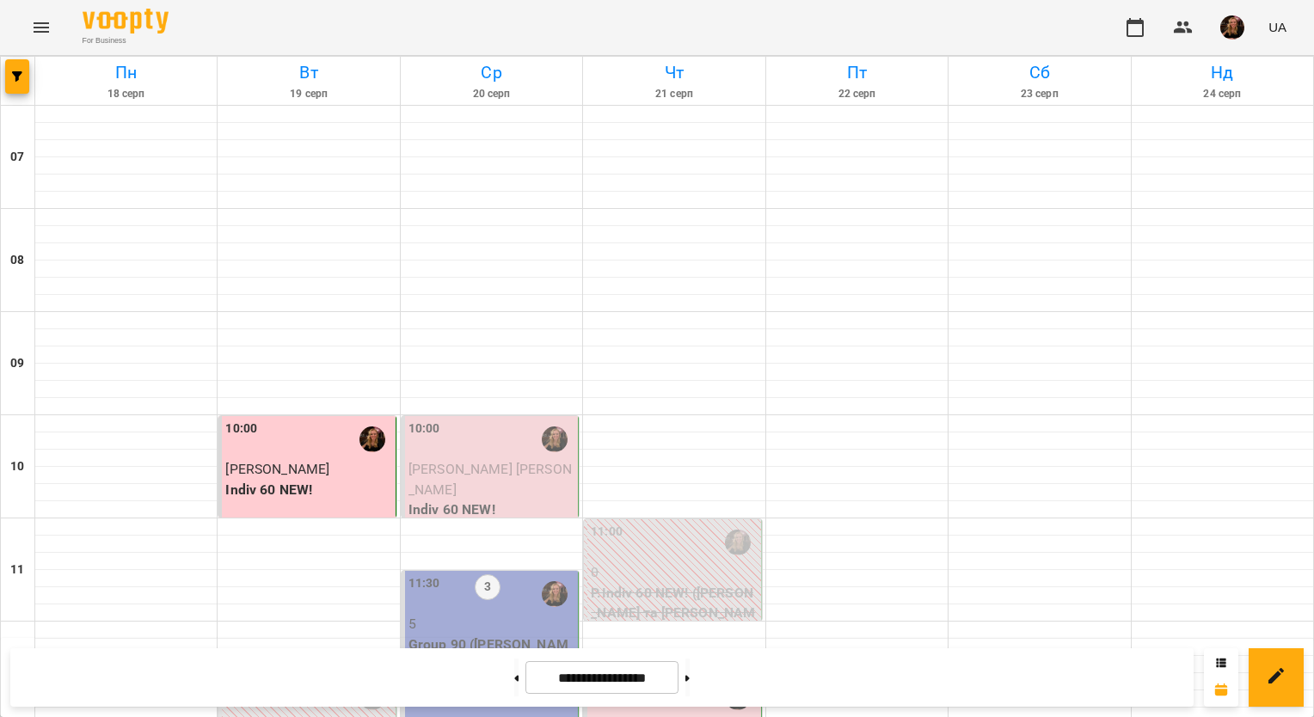
scroll to position [774, 0]
click at [1231, 40] on button "button" at bounding box center [1232, 27] width 45 height 45
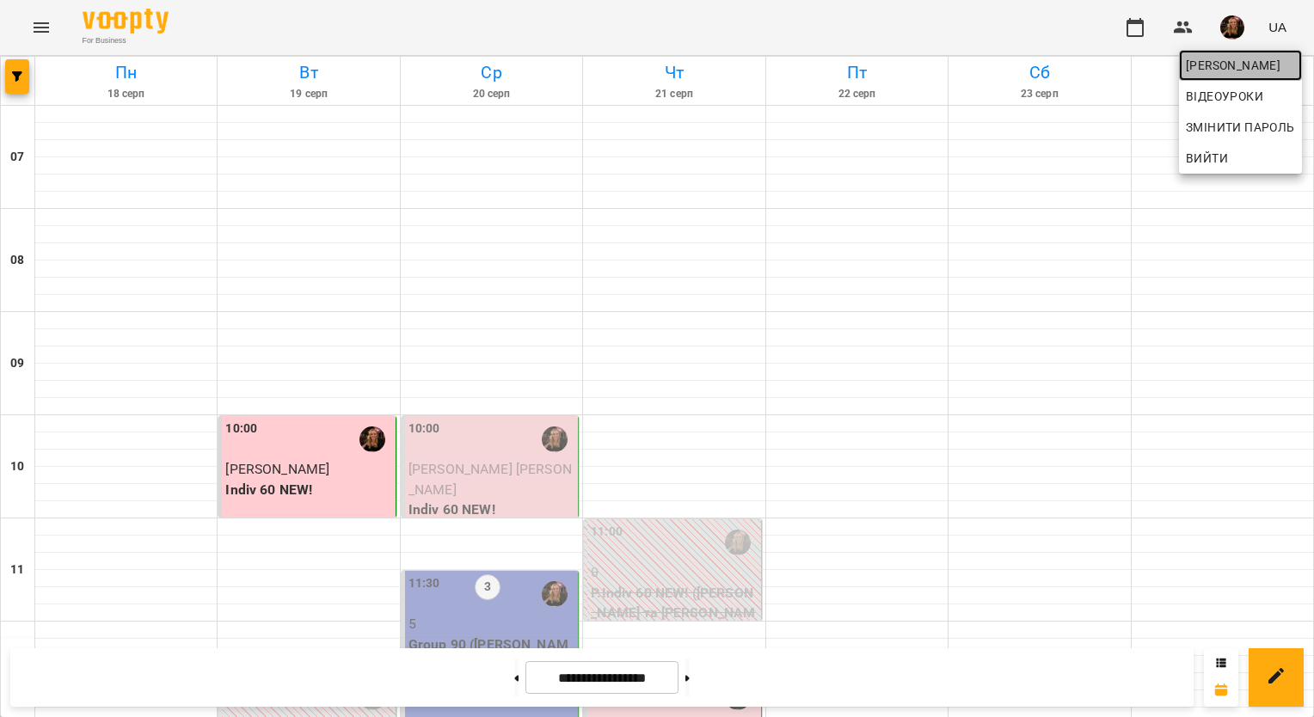
click at [1227, 57] on span "[PERSON_NAME]" at bounding box center [1240, 65] width 109 height 21
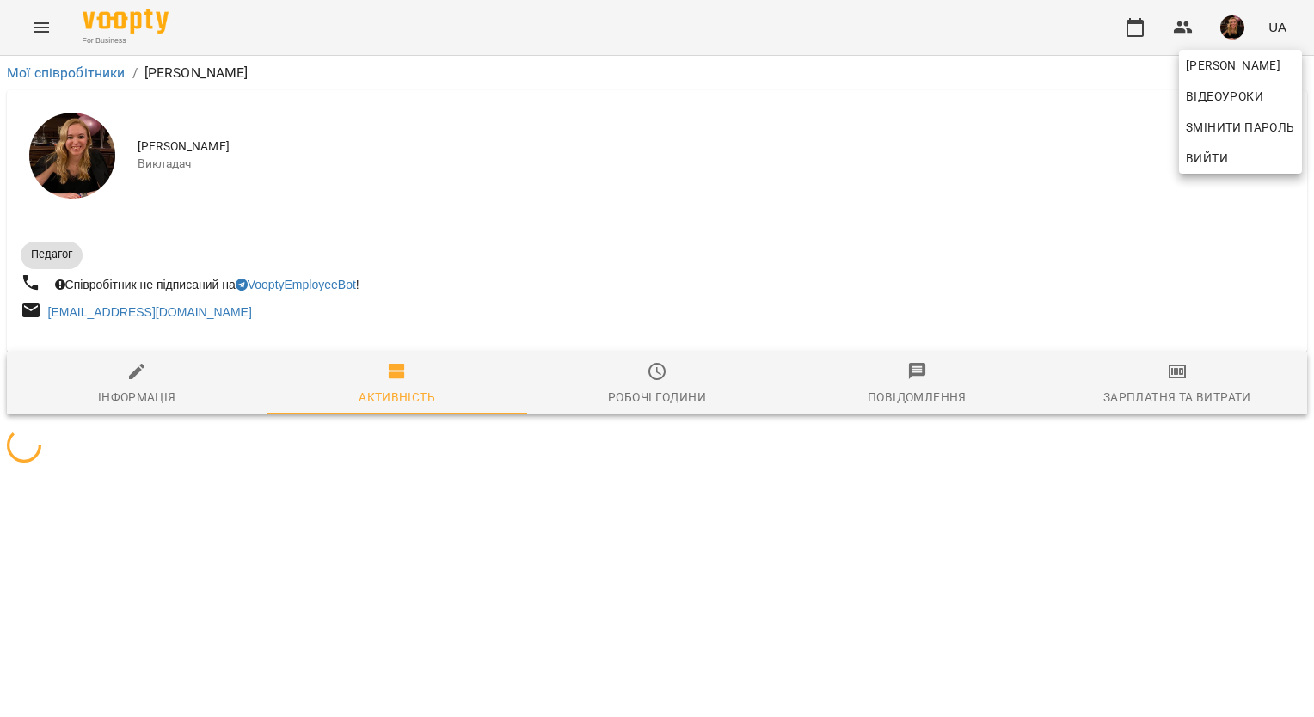
click at [1165, 396] on div at bounding box center [657, 358] width 1314 height 717
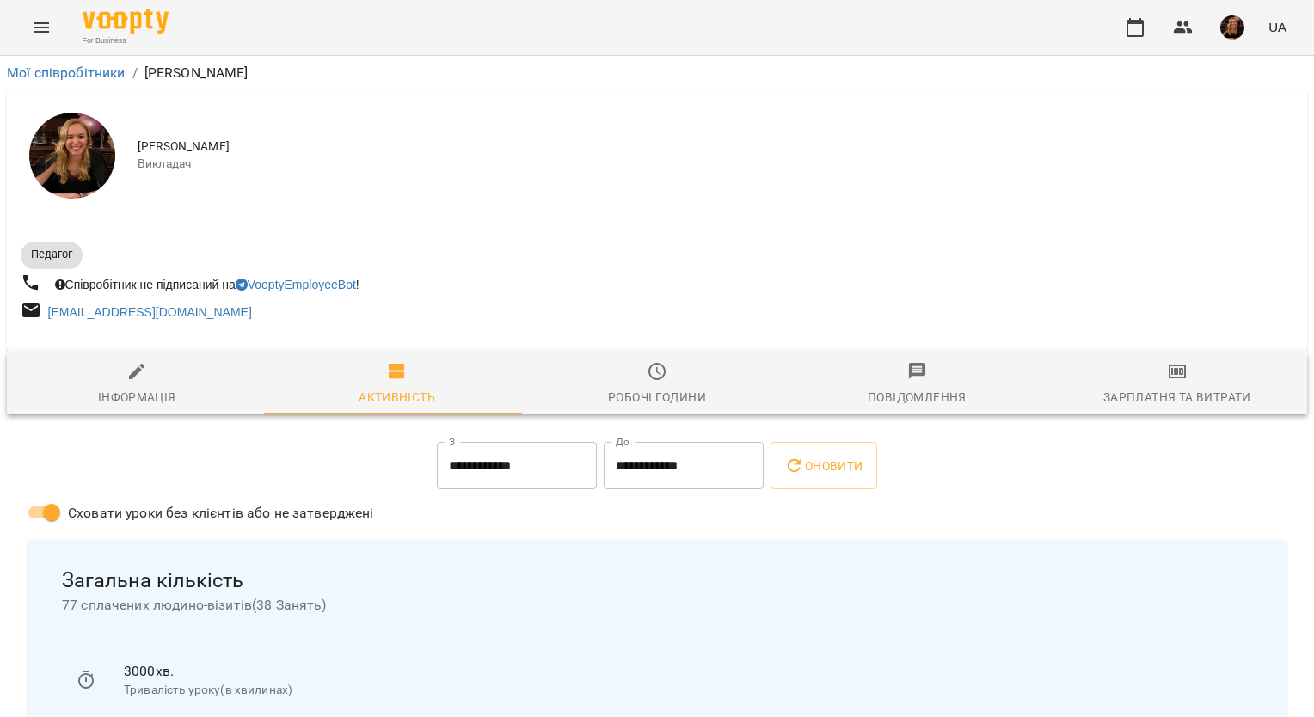
click at [1159, 388] on div "Зарплатня та Витрати" at bounding box center [1177, 397] width 148 height 21
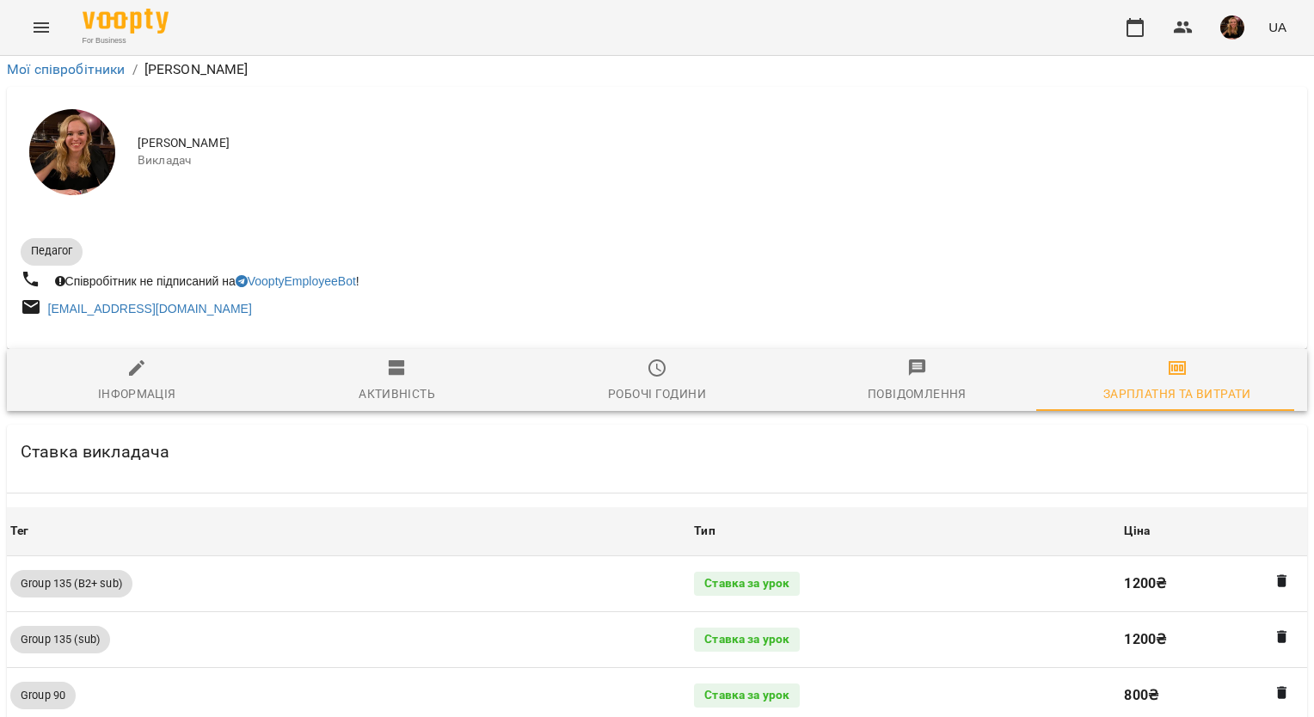
scroll to position [1720, 0]
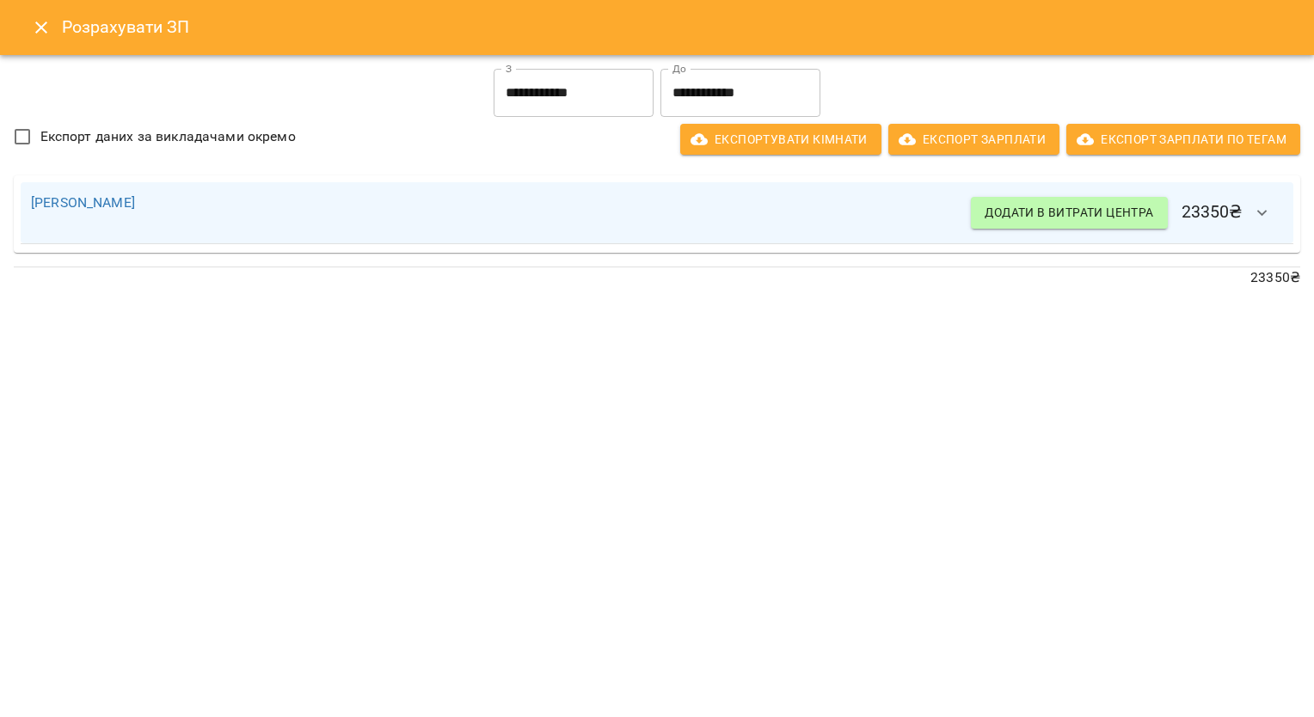
click at [574, 89] on input "**********" at bounding box center [574, 93] width 160 height 48
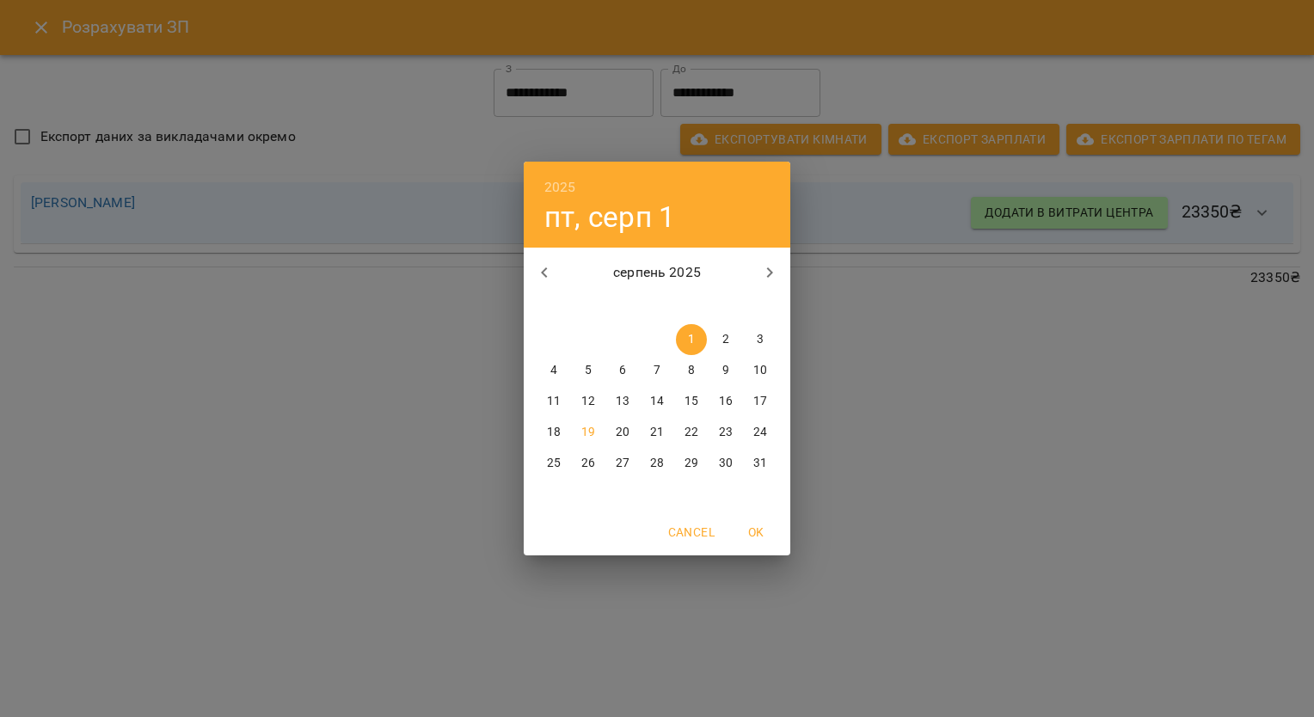
click at [768, 403] on span "17" at bounding box center [760, 401] width 31 height 17
type input "**********"
